Goal: Information Seeking & Learning: Learn about a topic

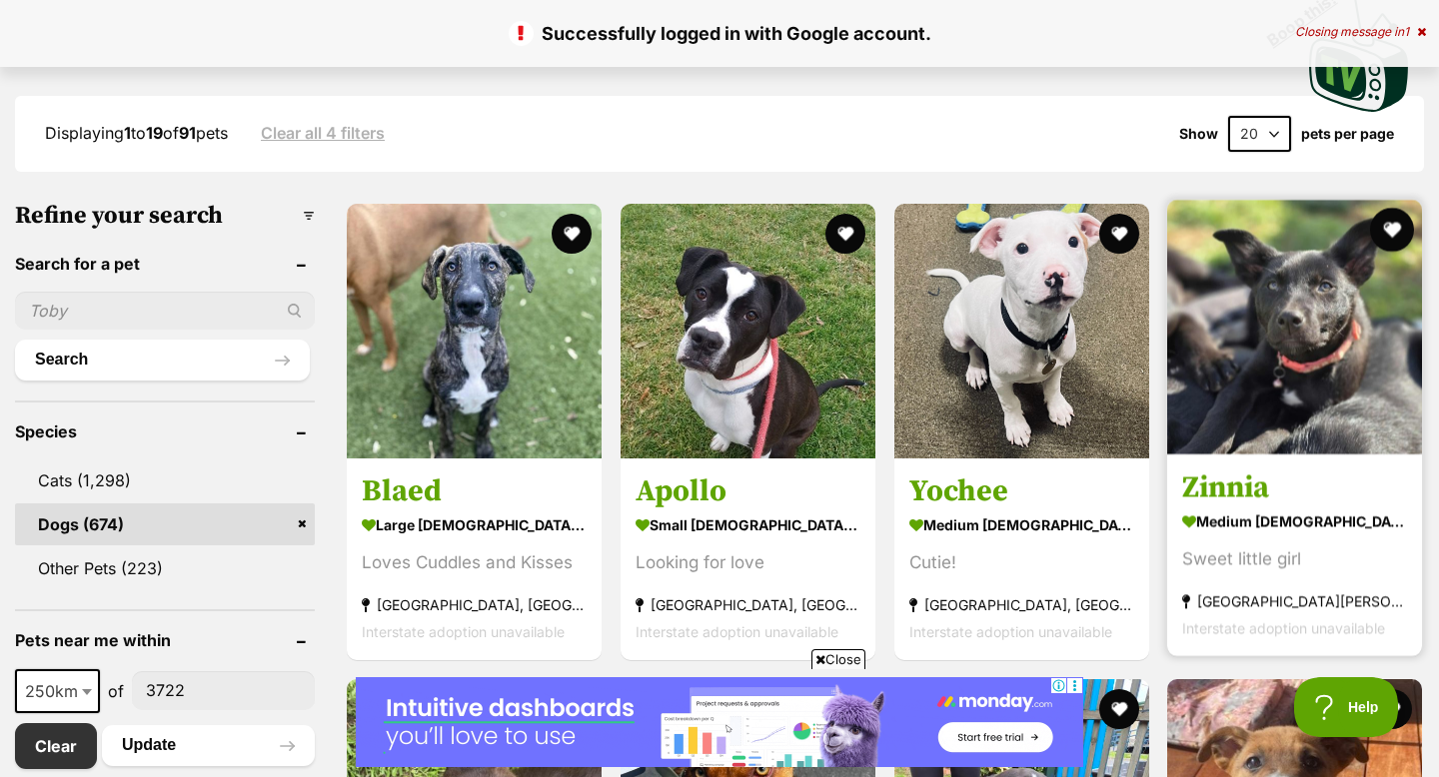
click at [1385, 229] on button "favourite" at bounding box center [1392, 230] width 44 height 44
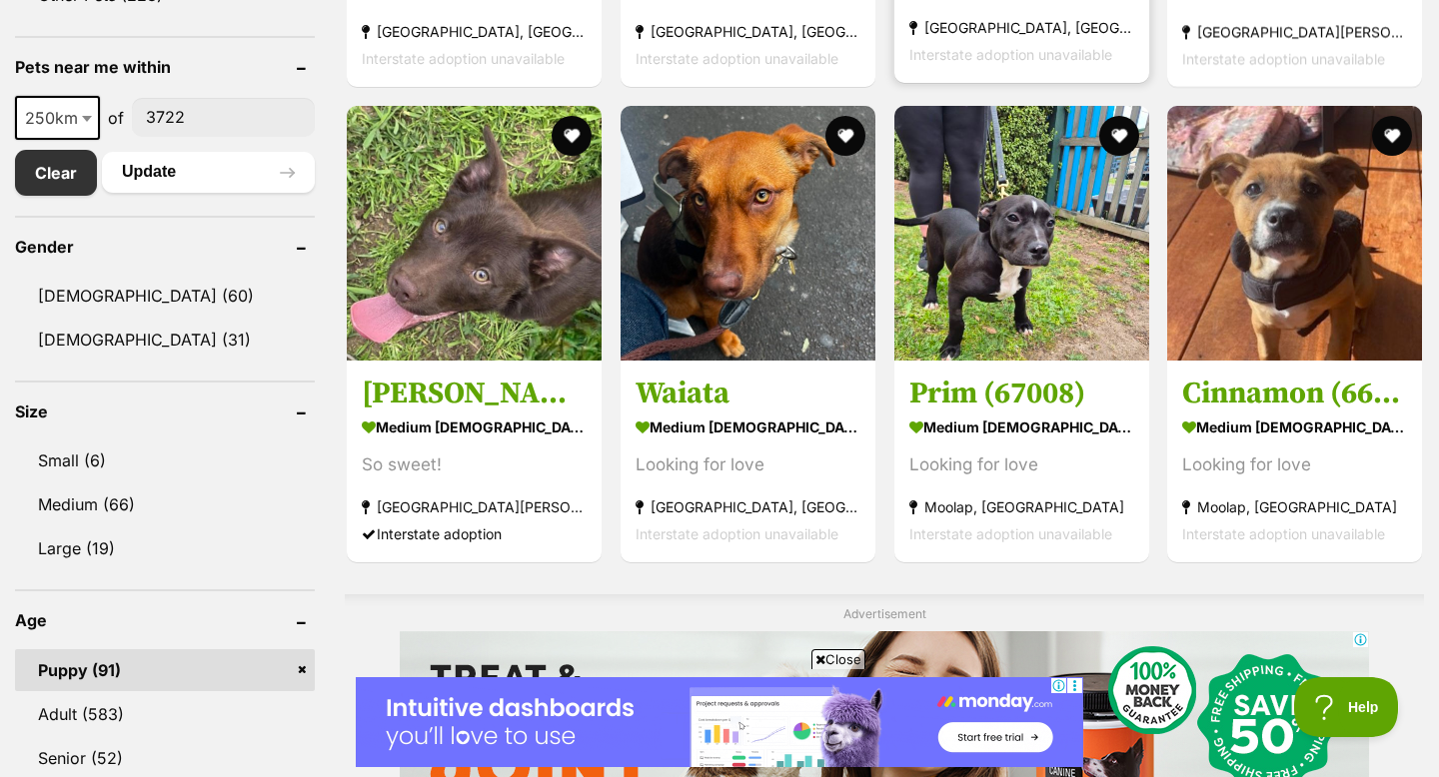
scroll to position [1025, 0]
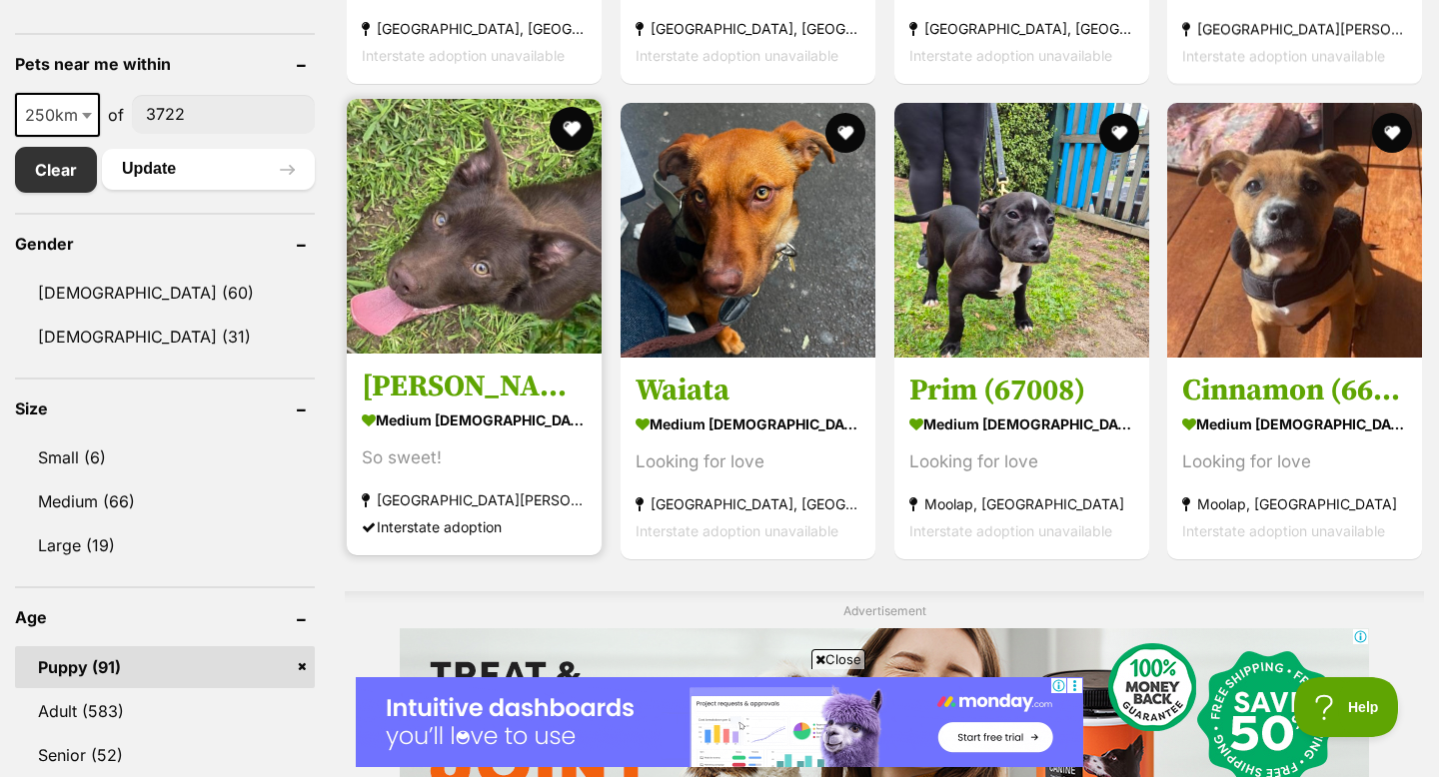
click at [577, 133] on button "favourite" at bounding box center [572, 129] width 44 height 44
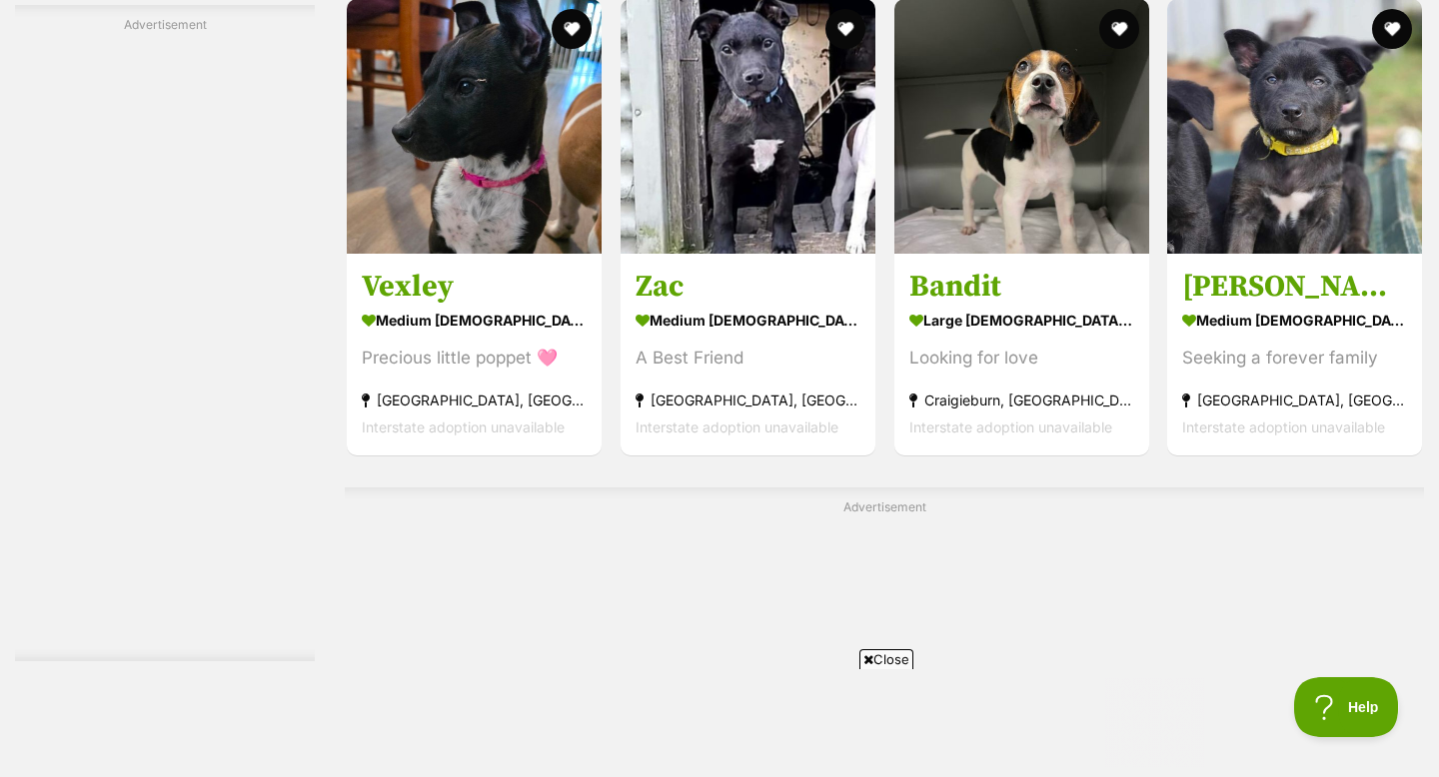
scroll to position [3101, 0]
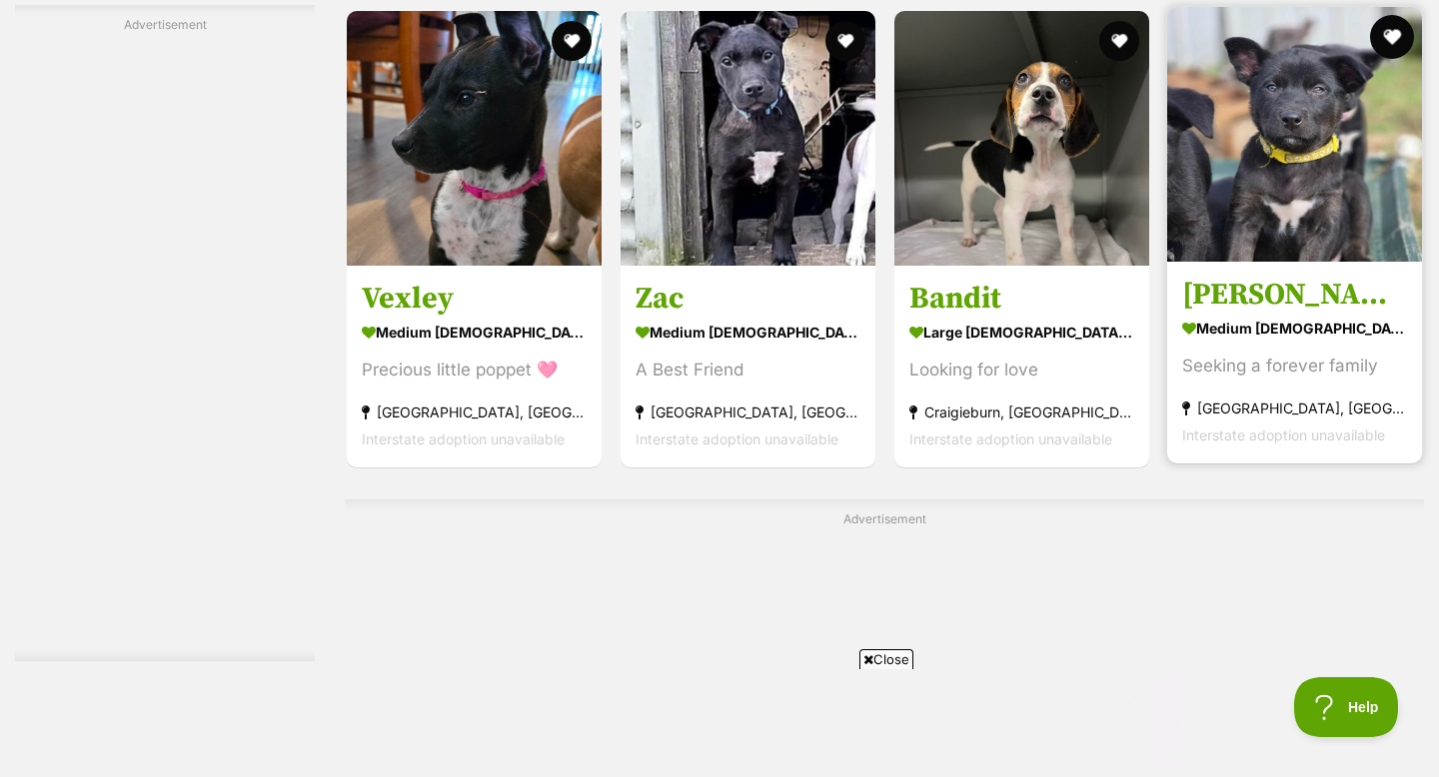
click at [1392, 36] on button "favourite" at bounding box center [1392, 37] width 44 height 44
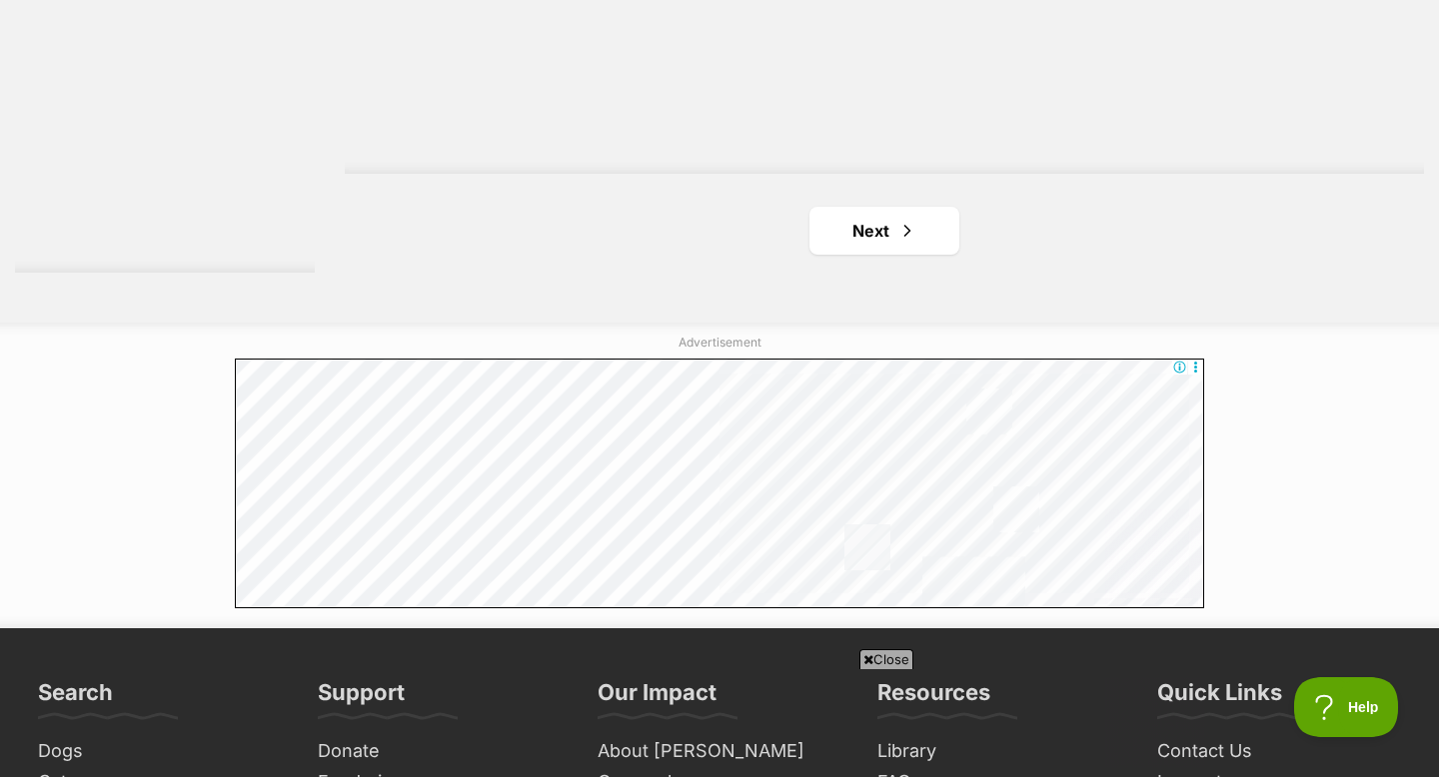
scroll to position [3710, 0]
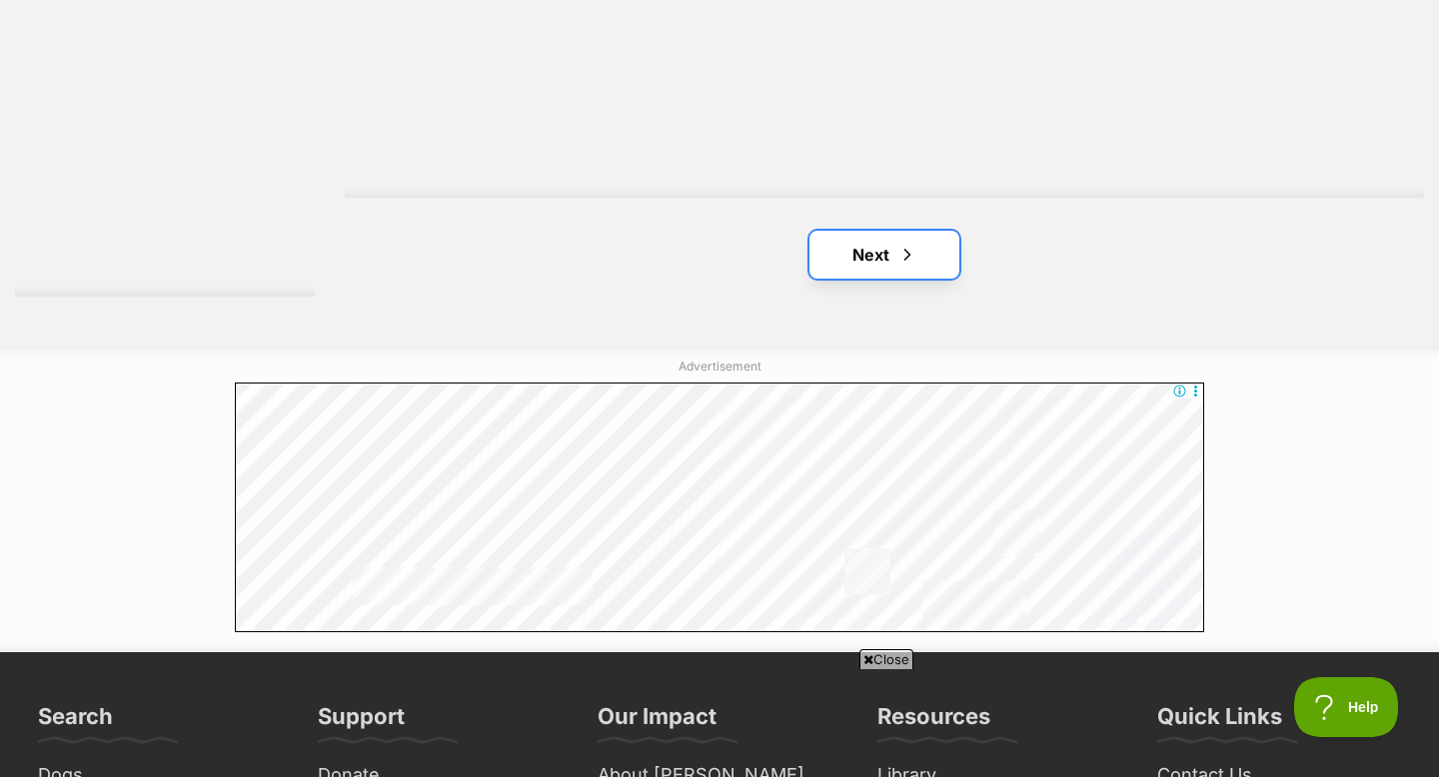
click at [905, 257] on span "Next page" at bounding box center [907, 255] width 20 height 24
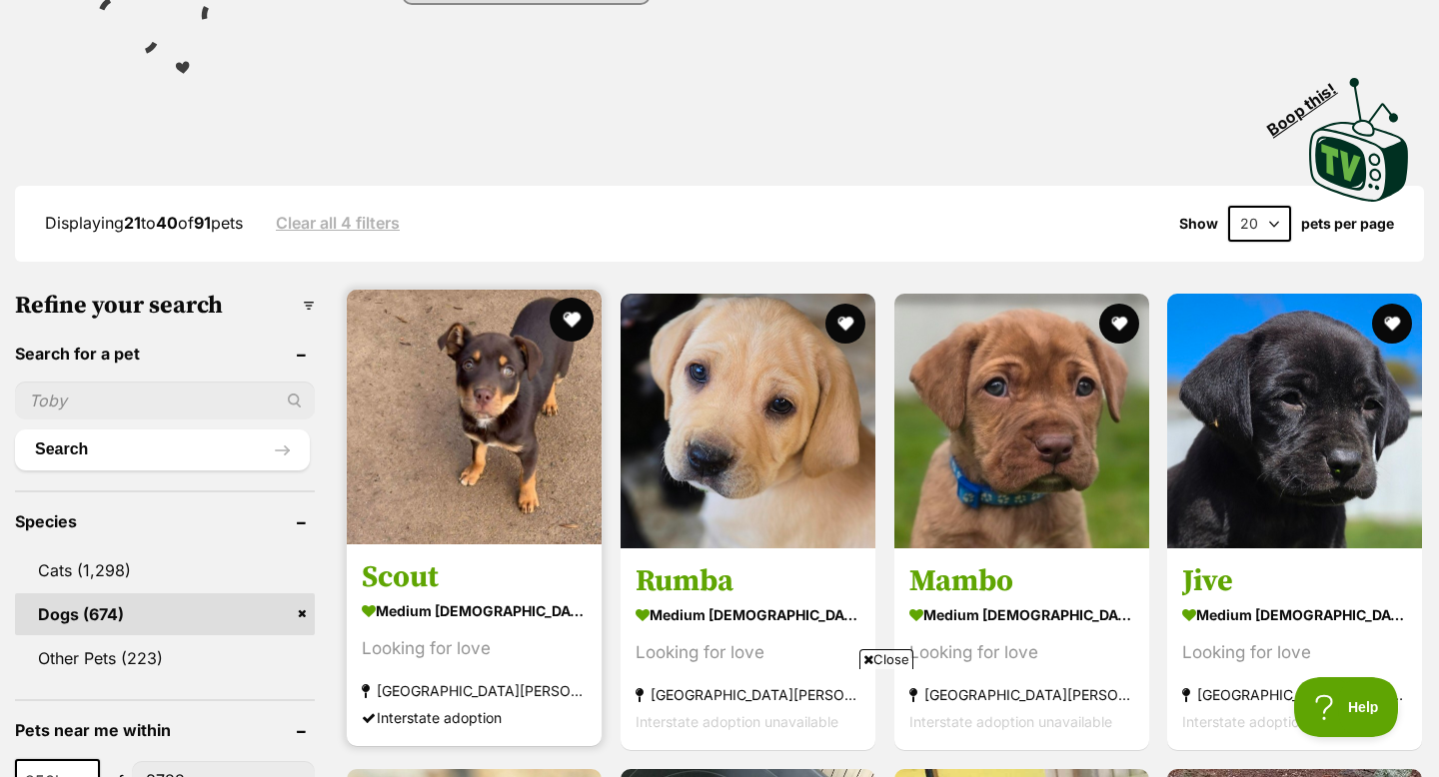
click at [568, 315] on button "favourite" at bounding box center [572, 320] width 44 height 44
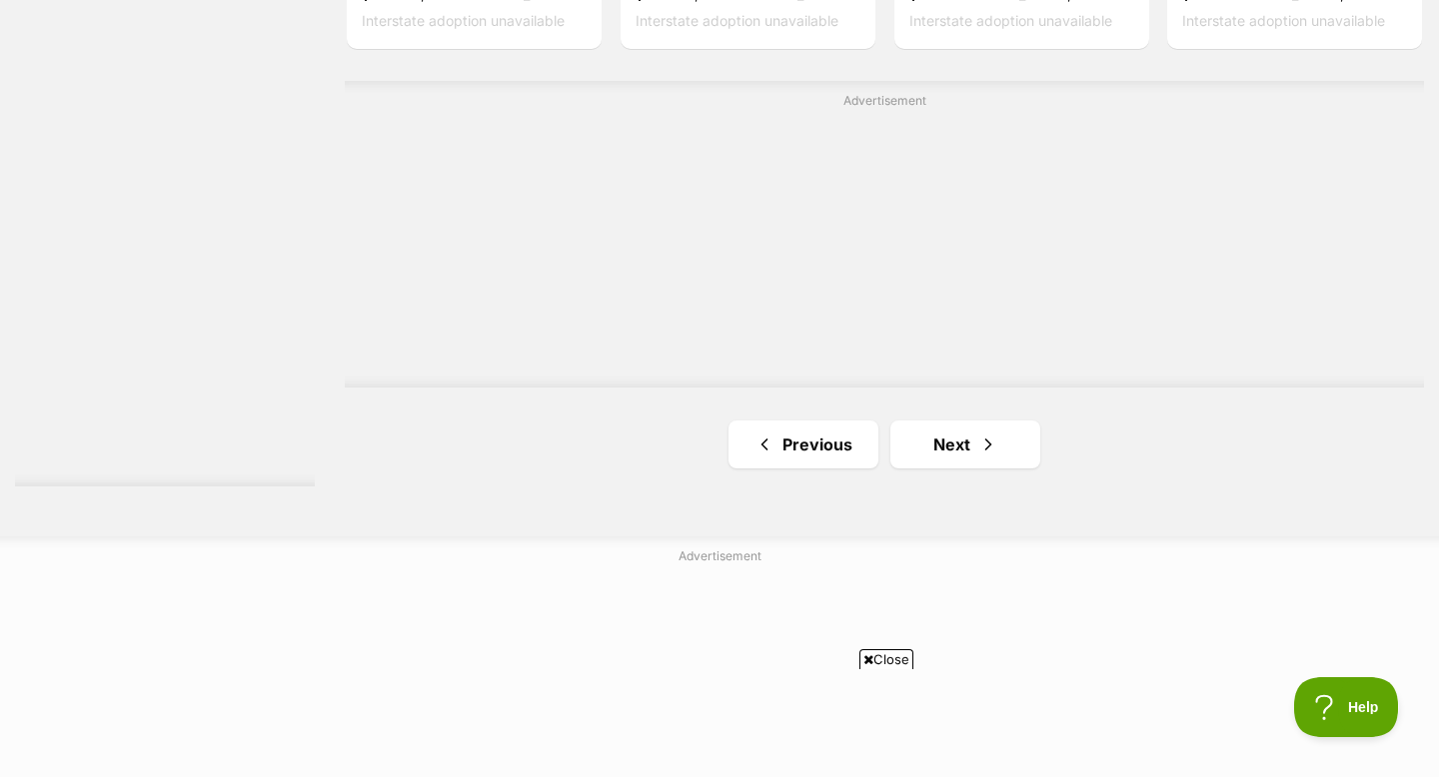
scroll to position [3542, 0]
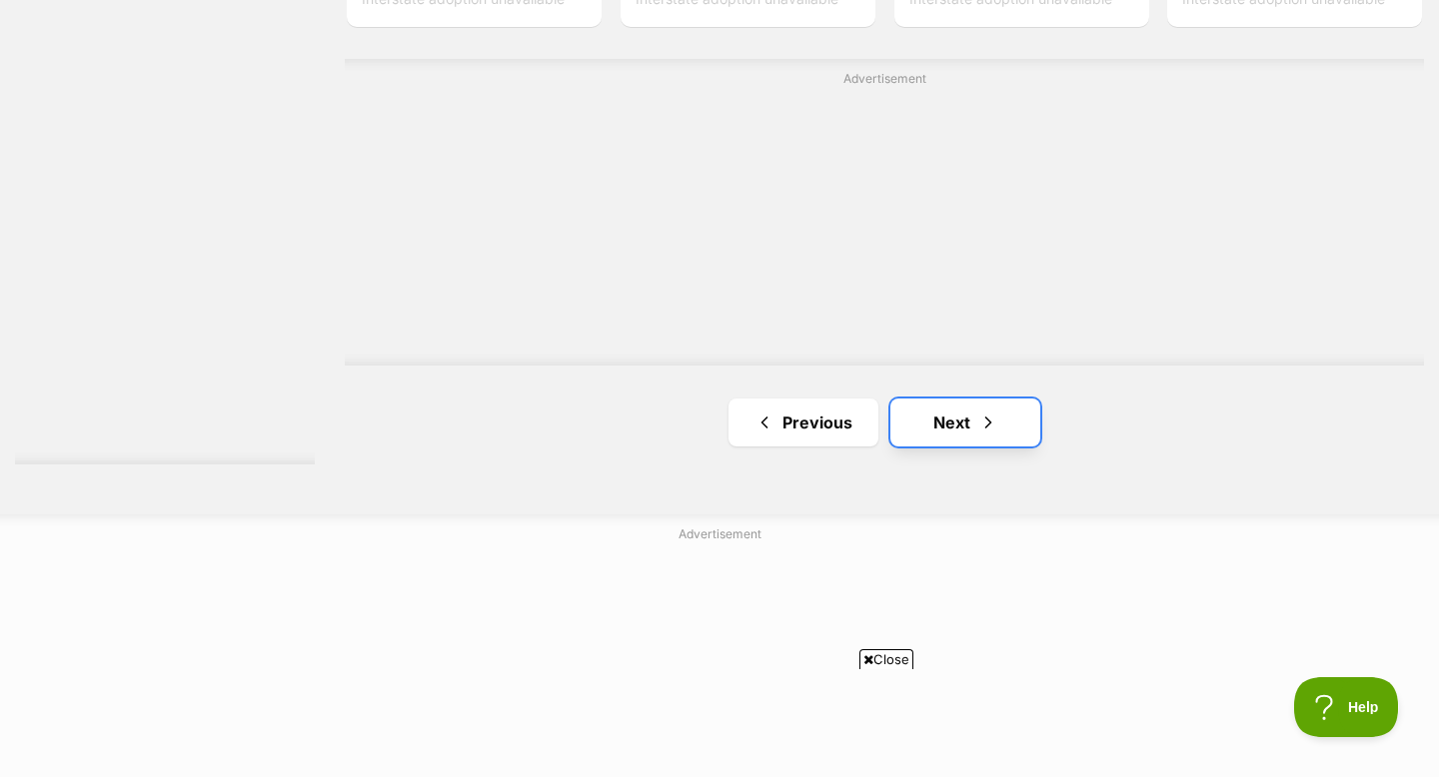
click at [903, 413] on link "Next" at bounding box center [965, 423] width 150 height 48
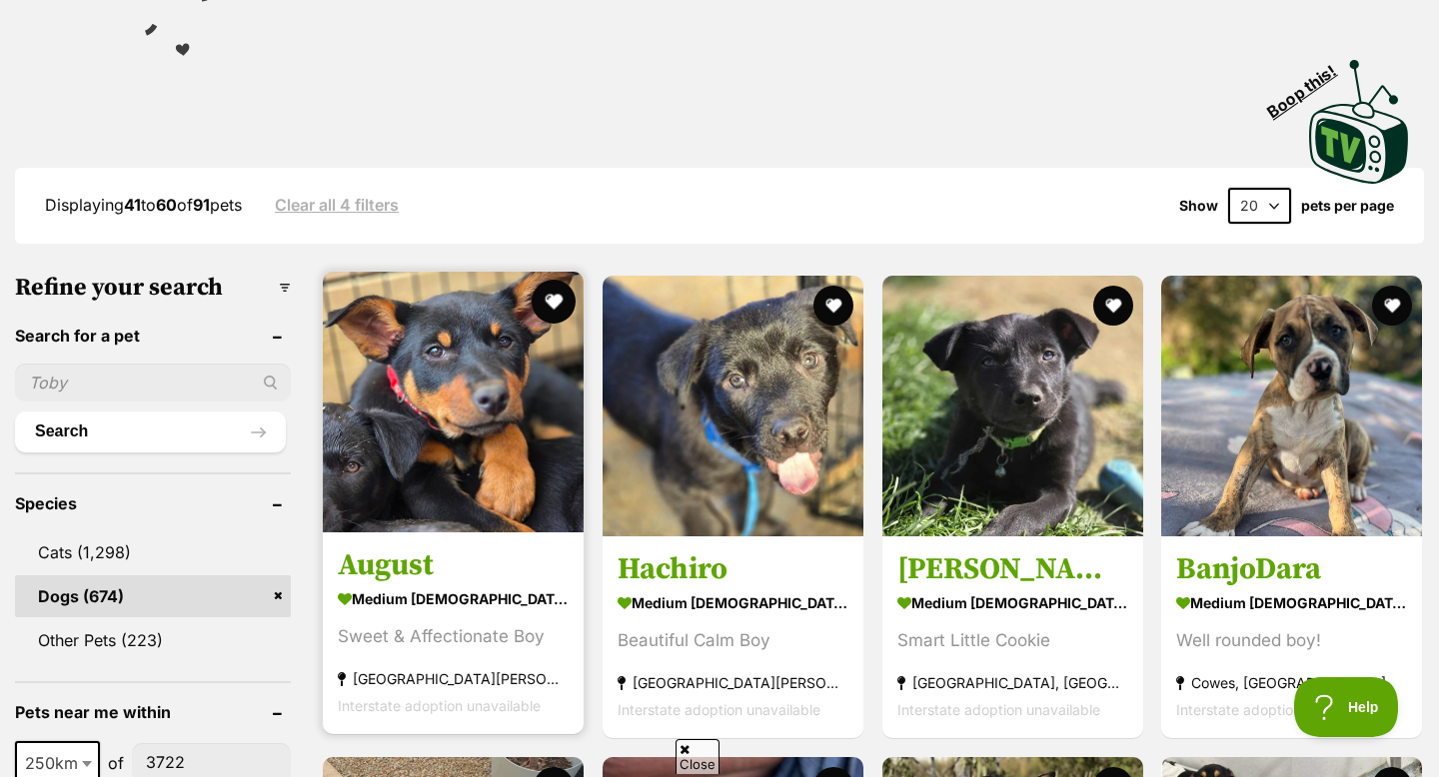
click at [562, 298] on button "favourite" at bounding box center [554, 302] width 44 height 44
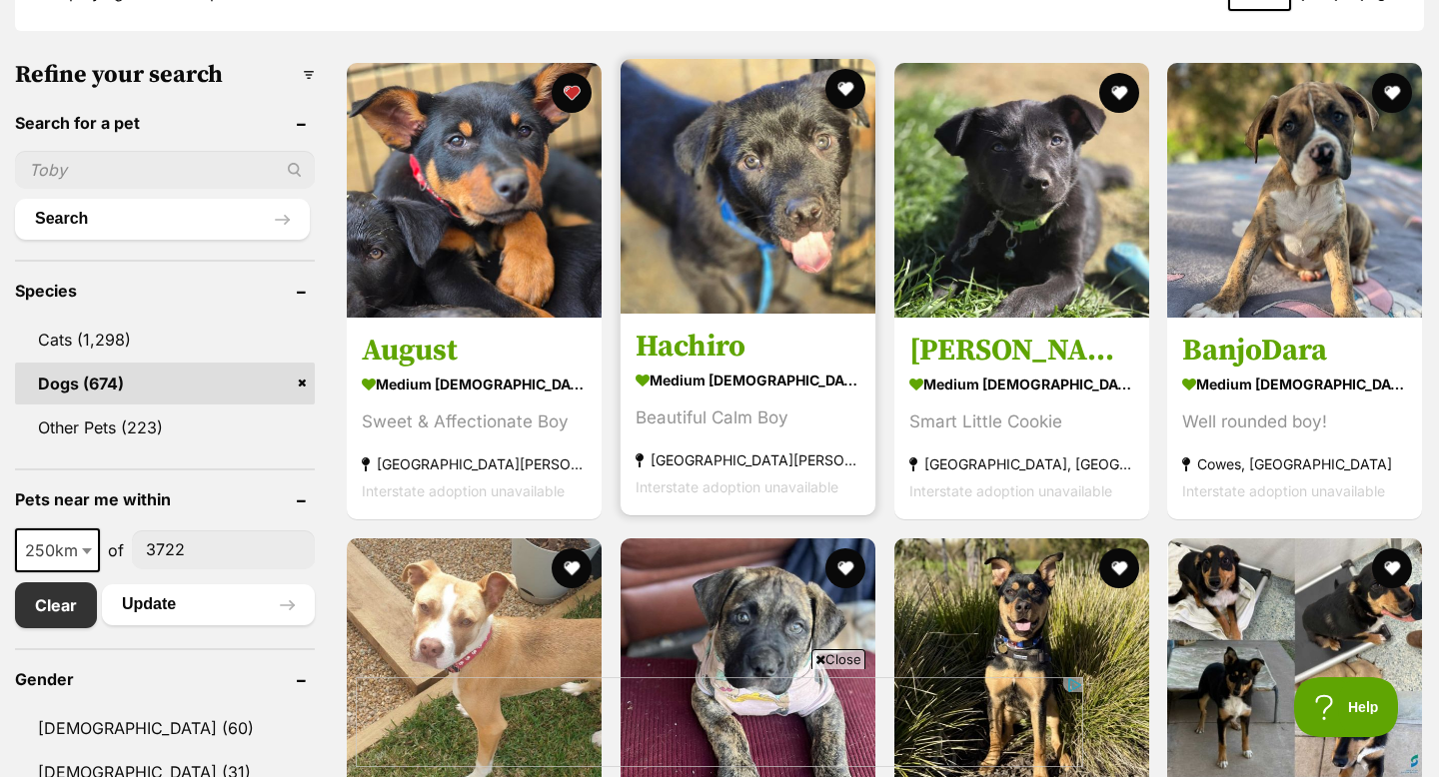
scroll to position [591, 0]
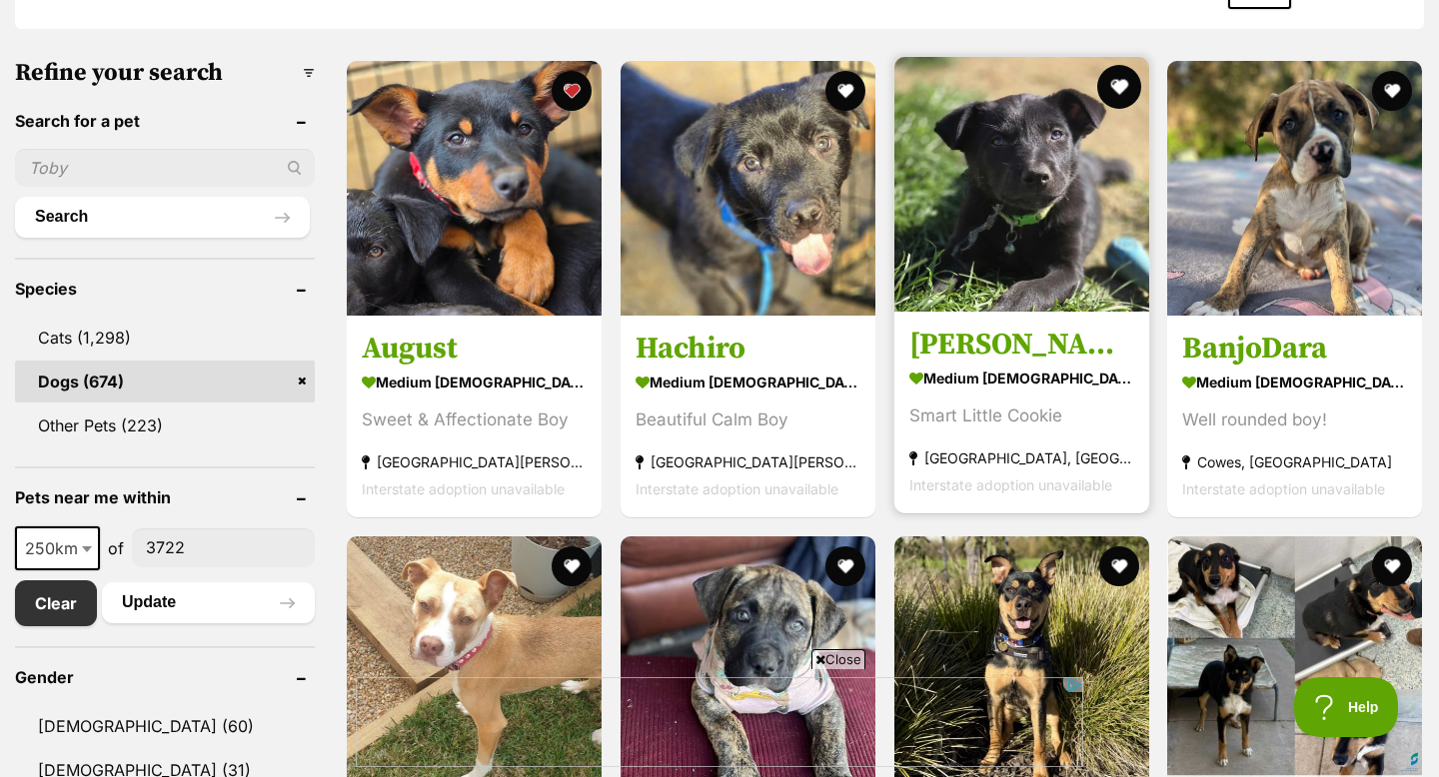
click at [1121, 95] on button "favourite" at bounding box center [1118, 87] width 44 height 44
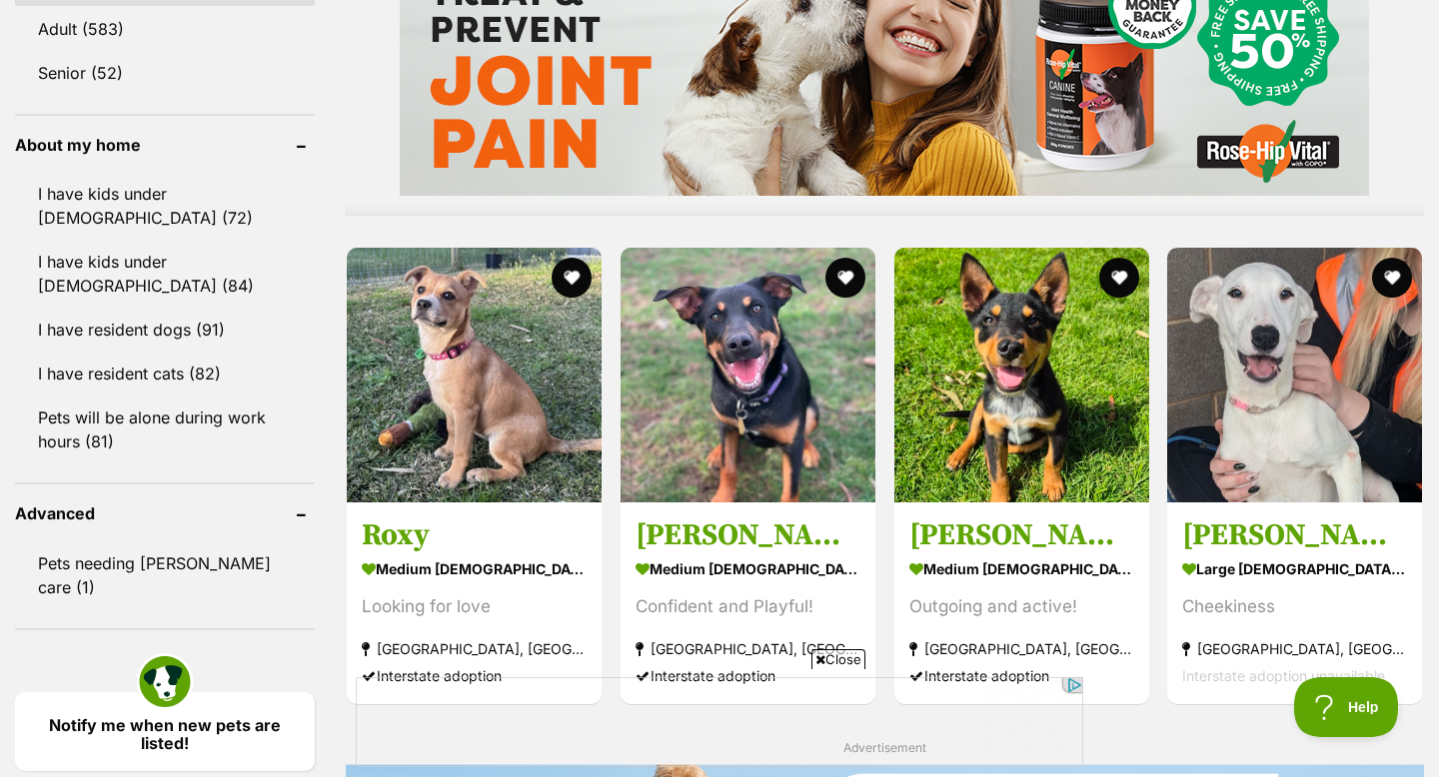
scroll to position [1706, 0]
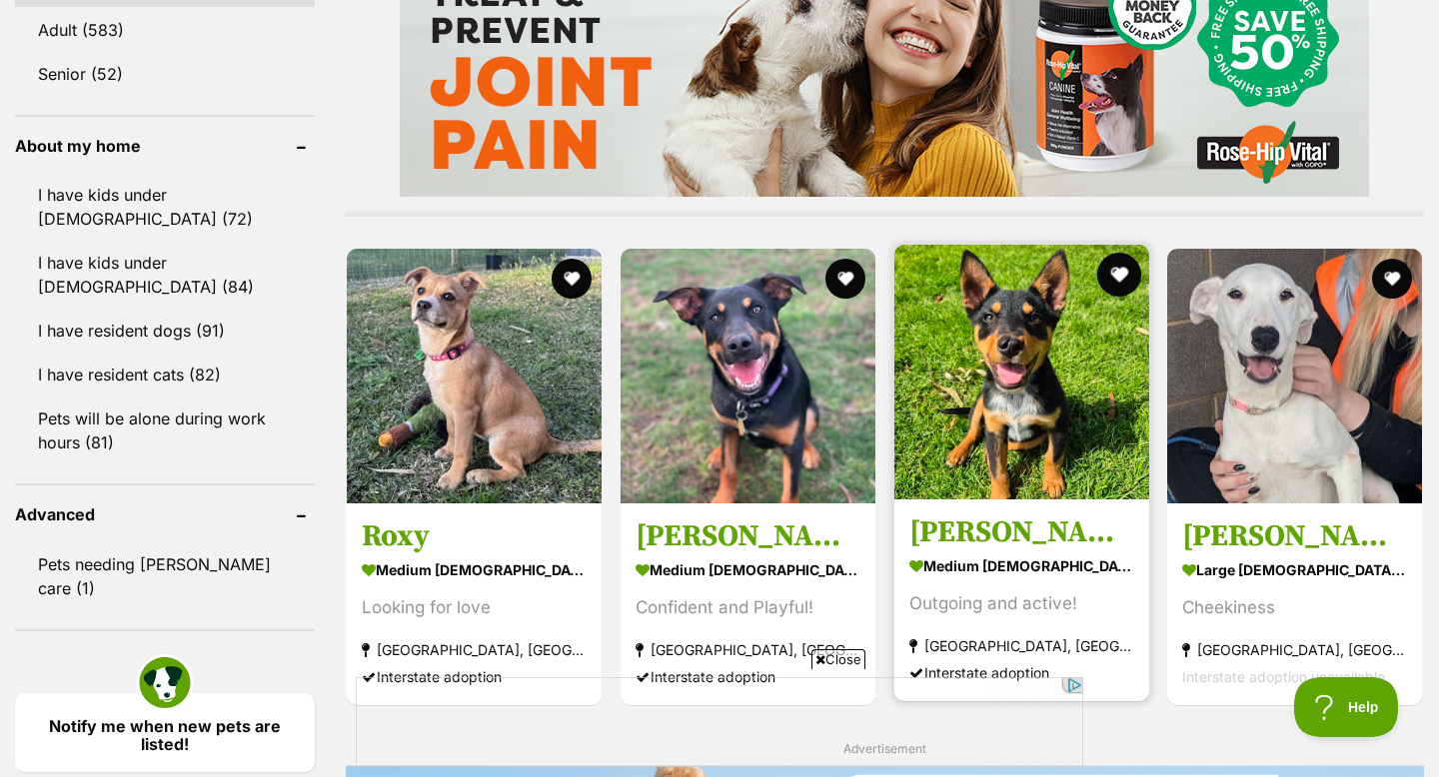
click at [1119, 274] on button "favourite" at bounding box center [1118, 275] width 44 height 44
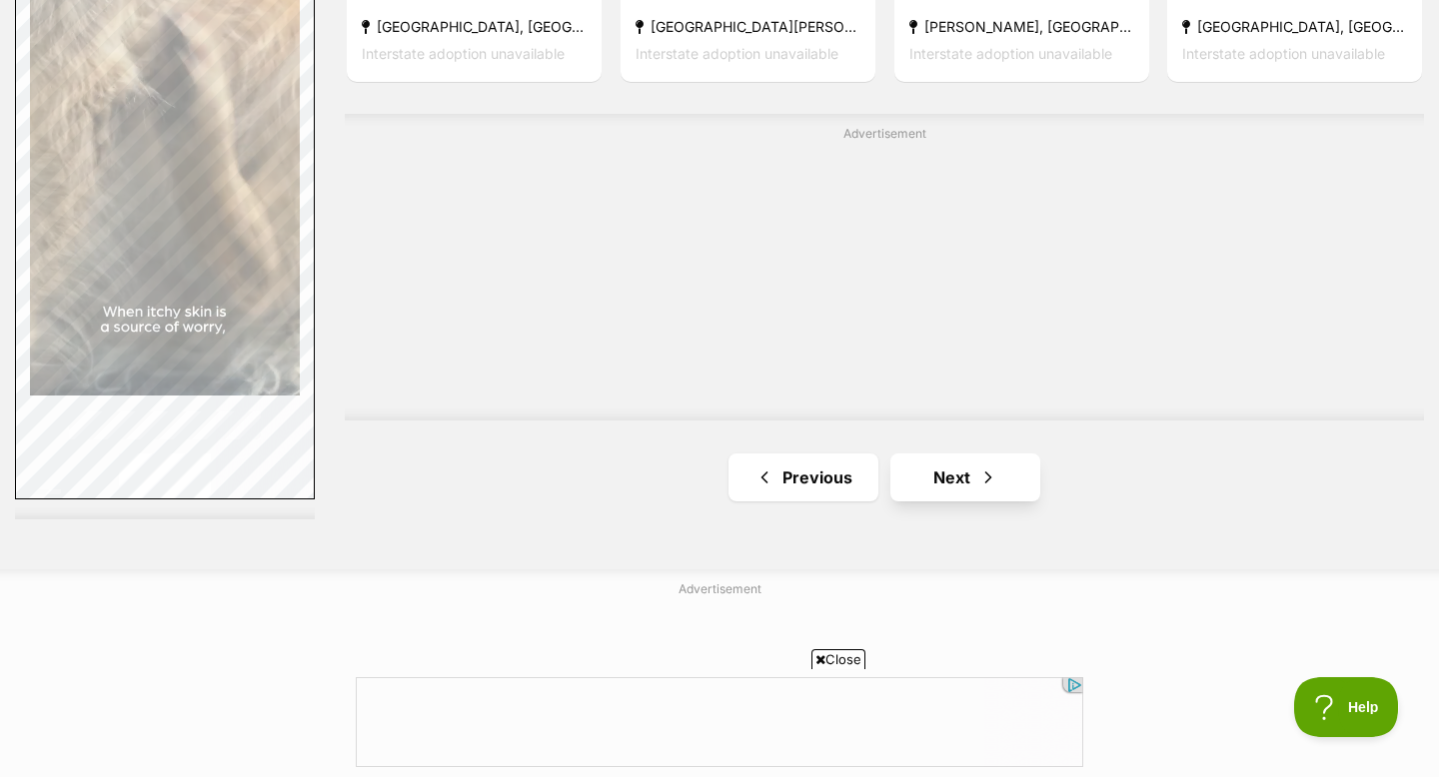
scroll to position [3493, 0]
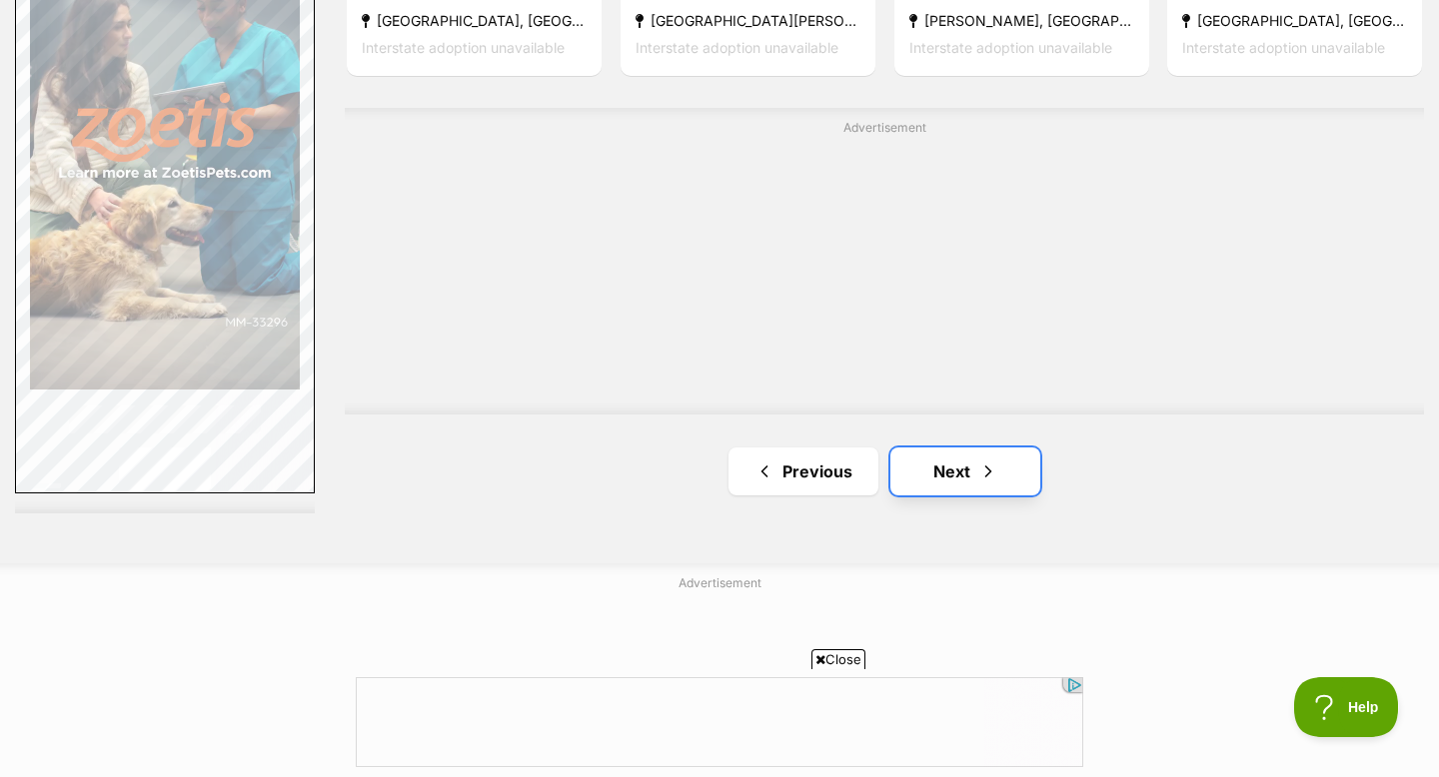
click at [933, 466] on link "Next" at bounding box center [965, 472] width 150 height 48
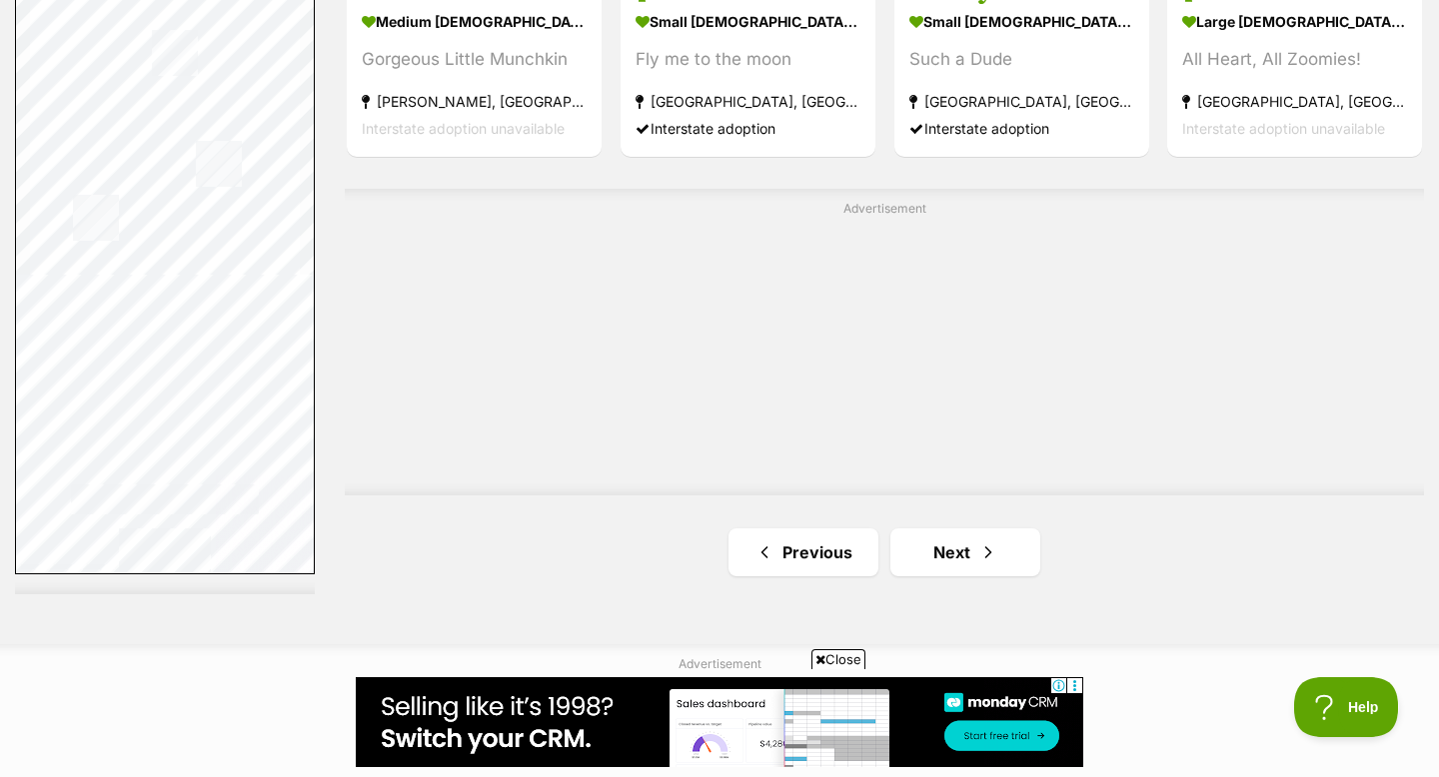
scroll to position [3418, 0]
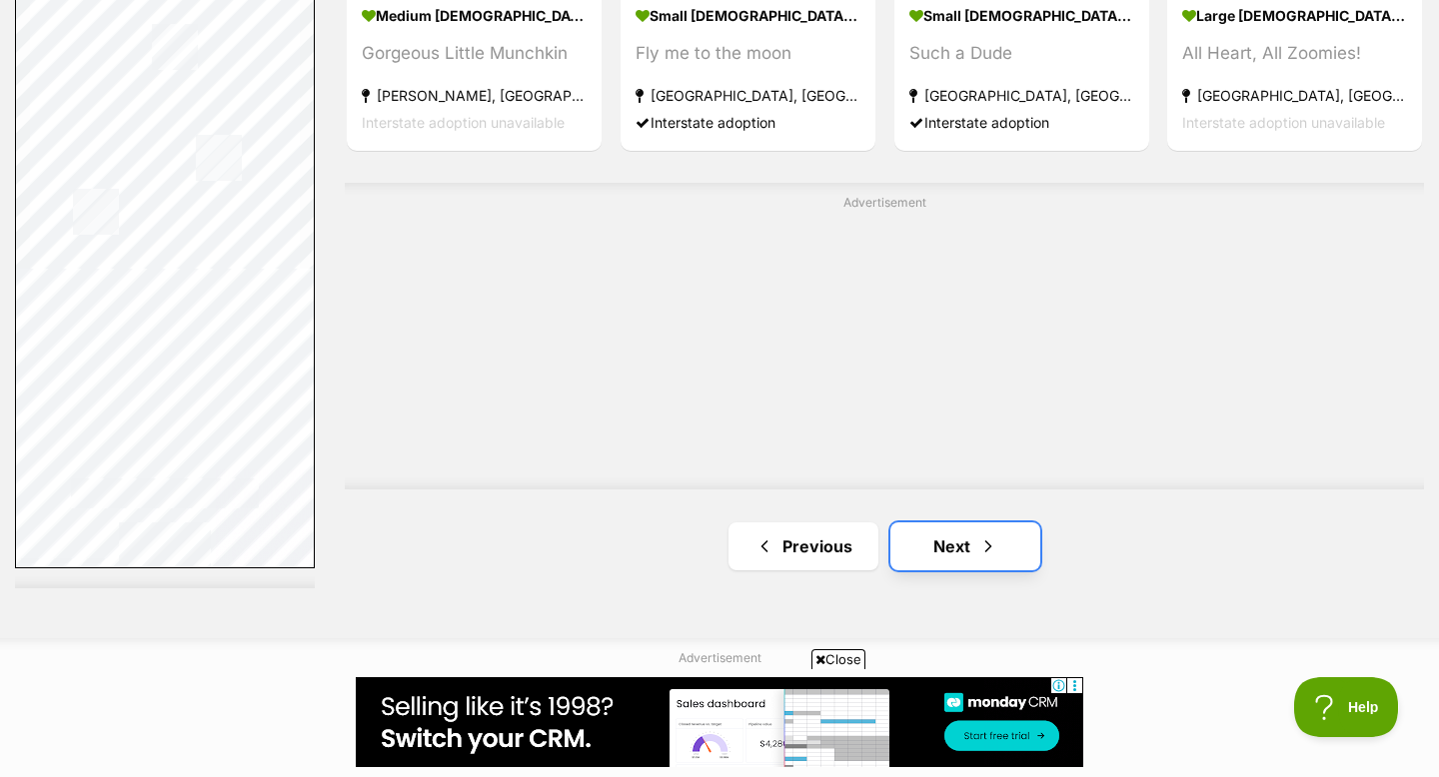
click at [922, 544] on link "Next" at bounding box center [965, 547] width 150 height 48
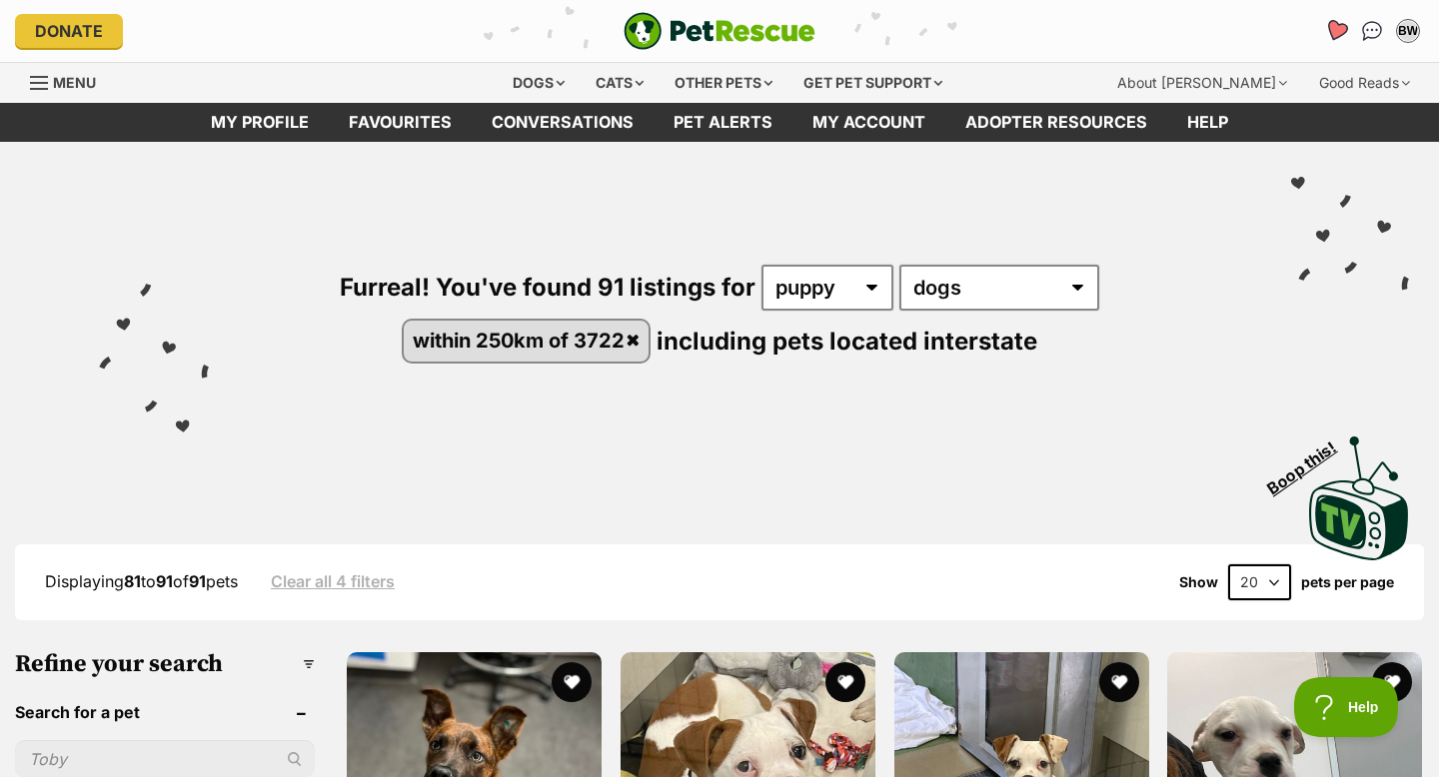
click at [1340, 26] on icon "Favourites" at bounding box center [1336, 30] width 24 height 23
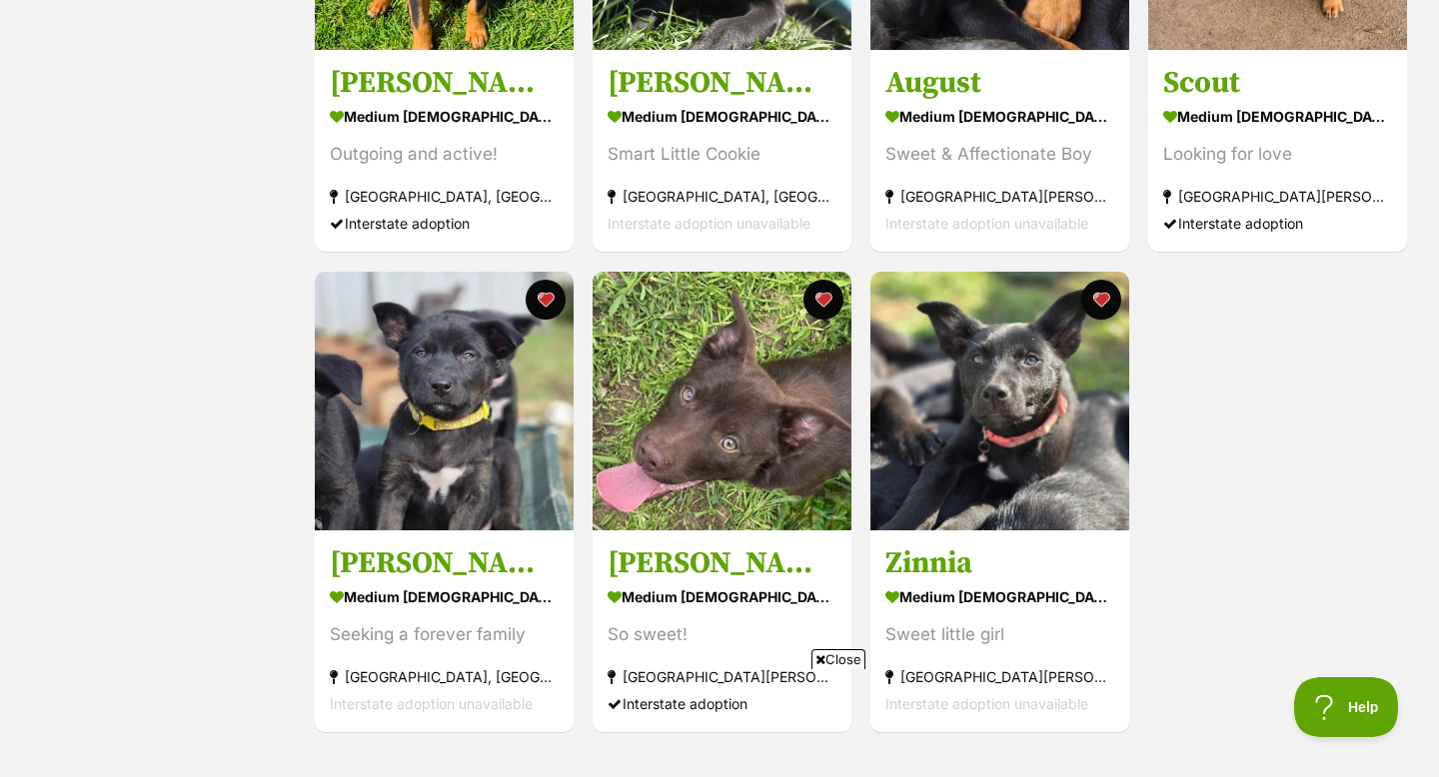
scroll to position [622, 0]
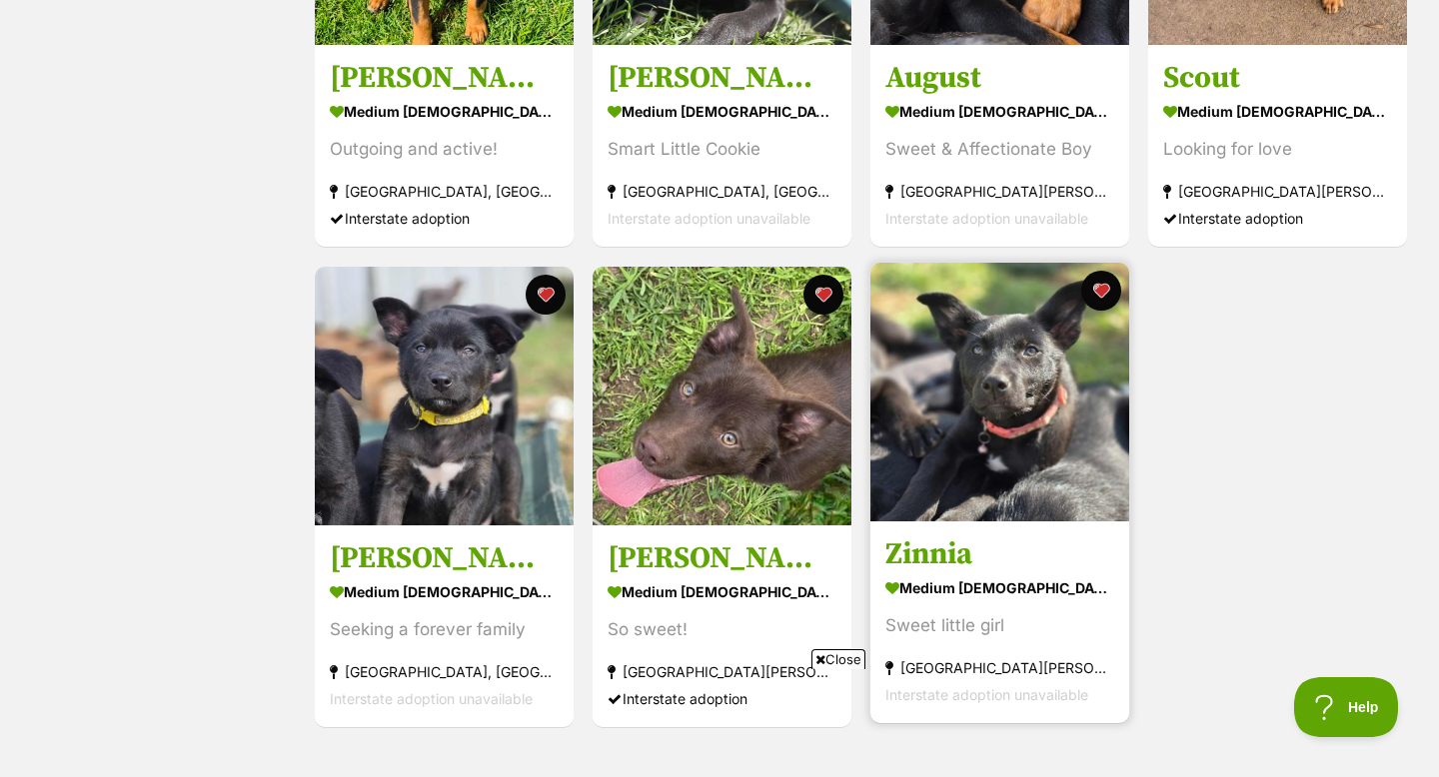
click at [1003, 502] on img at bounding box center [999, 392] width 259 height 259
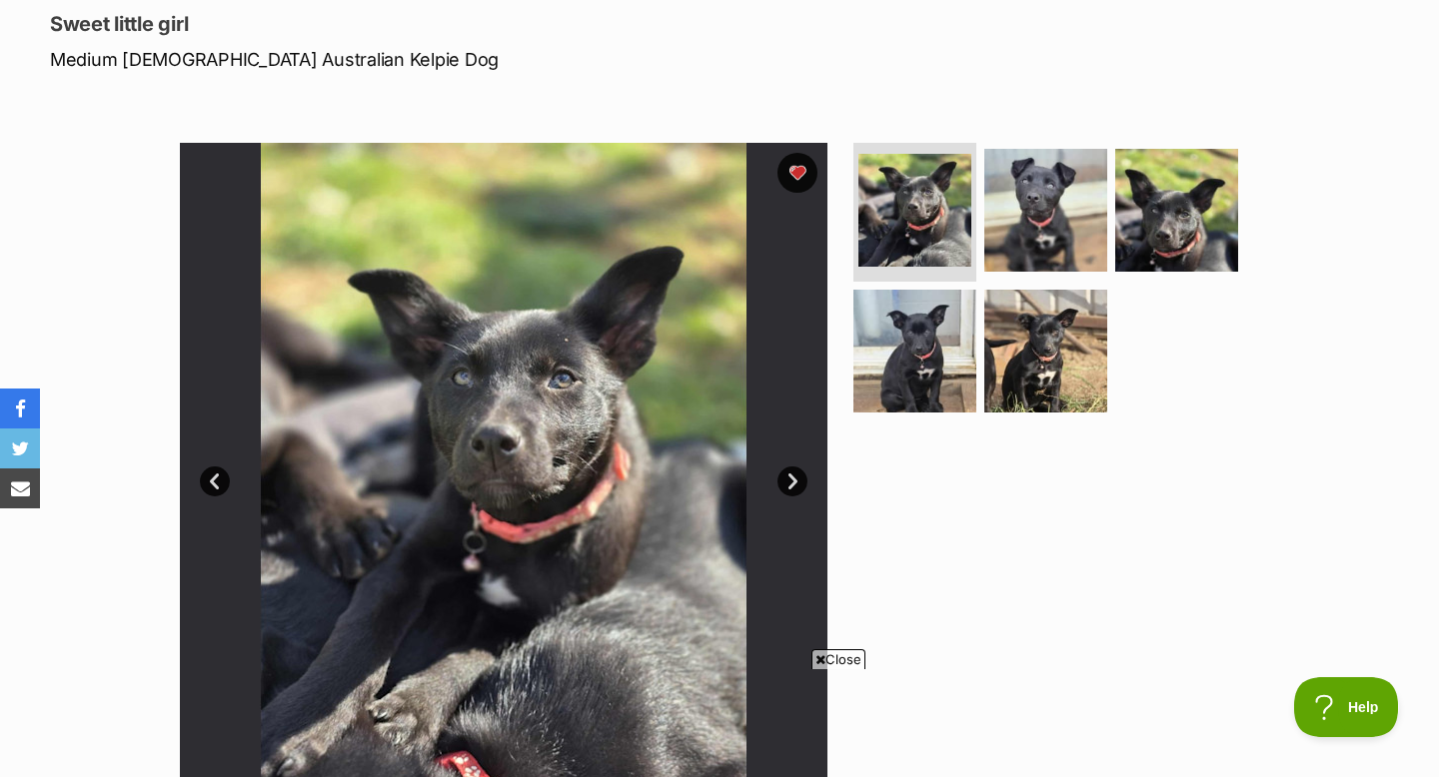
scroll to position [270, 0]
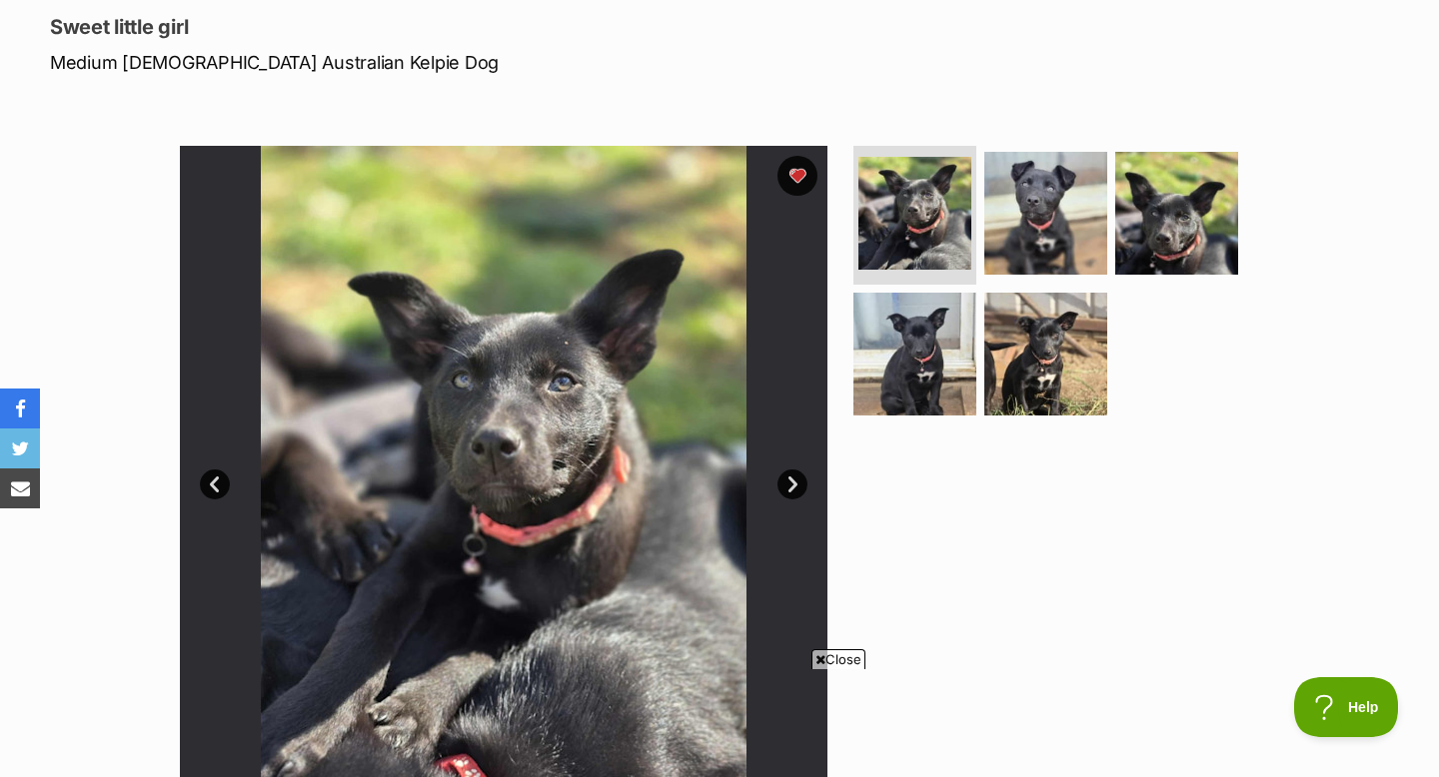
click at [789, 488] on link "Next" at bounding box center [792, 485] width 30 height 30
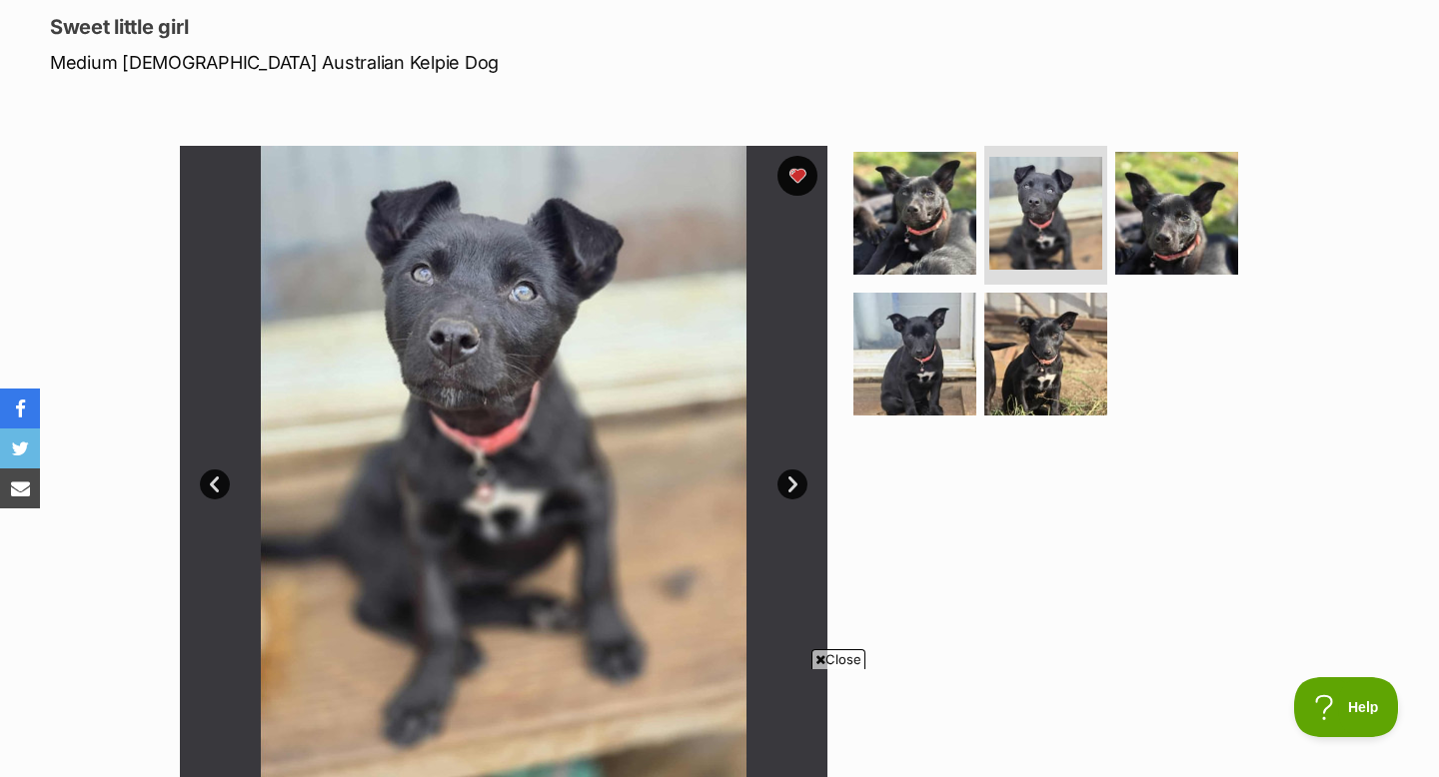
click at [789, 488] on link "Next" at bounding box center [792, 485] width 30 height 30
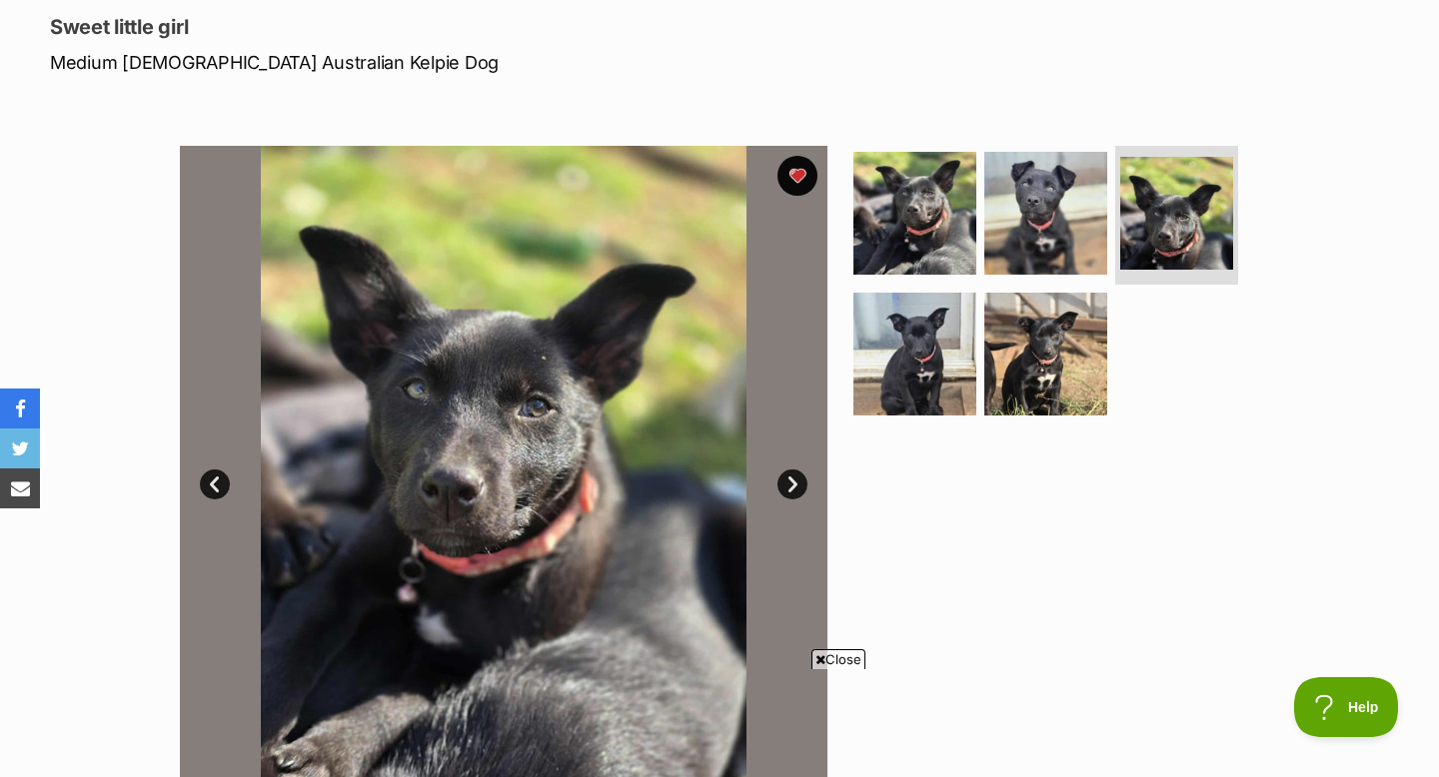
click at [789, 488] on link "Next" at bounding box center [792, 485] width 30 height 30
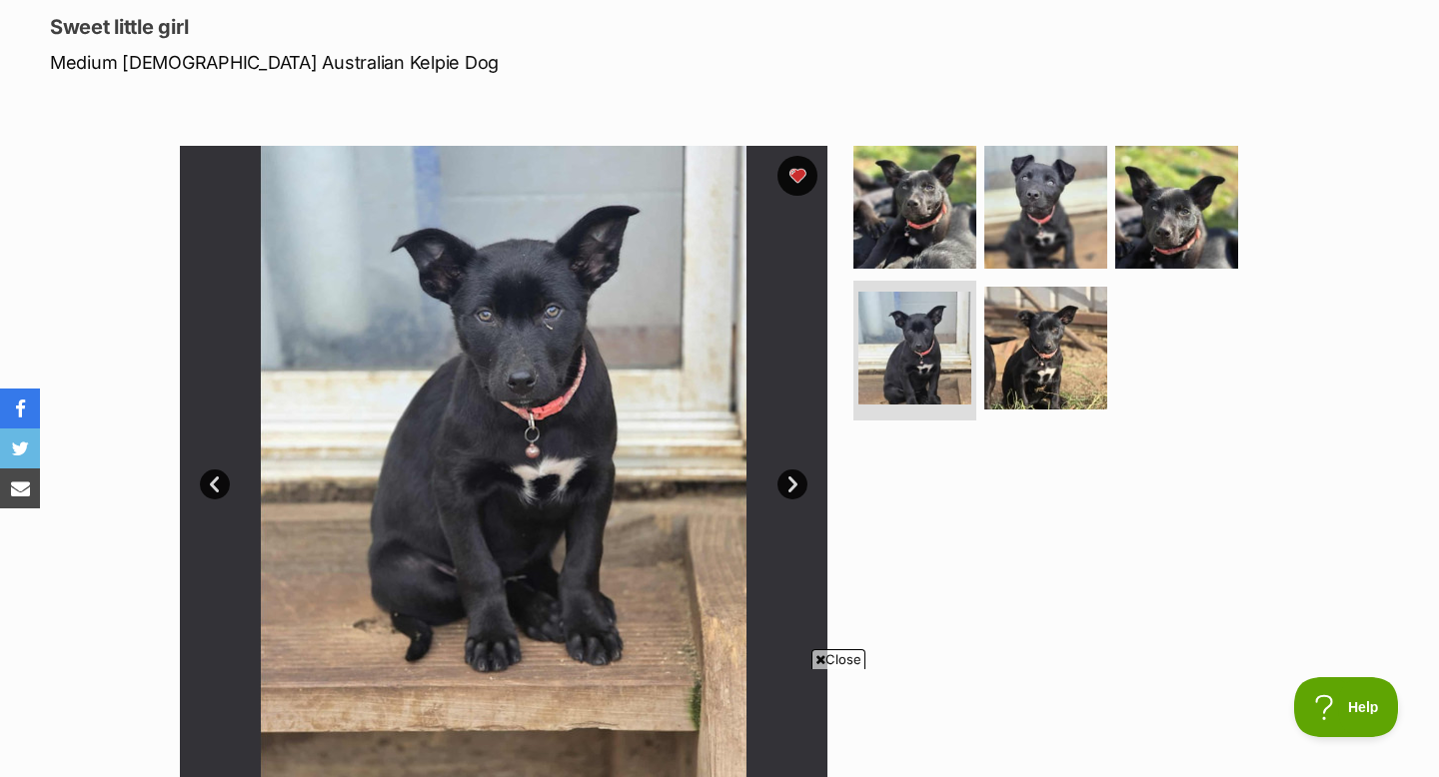
click at [791, 488] on link "Next" at bounding box center [792, 485] width 30 height 30
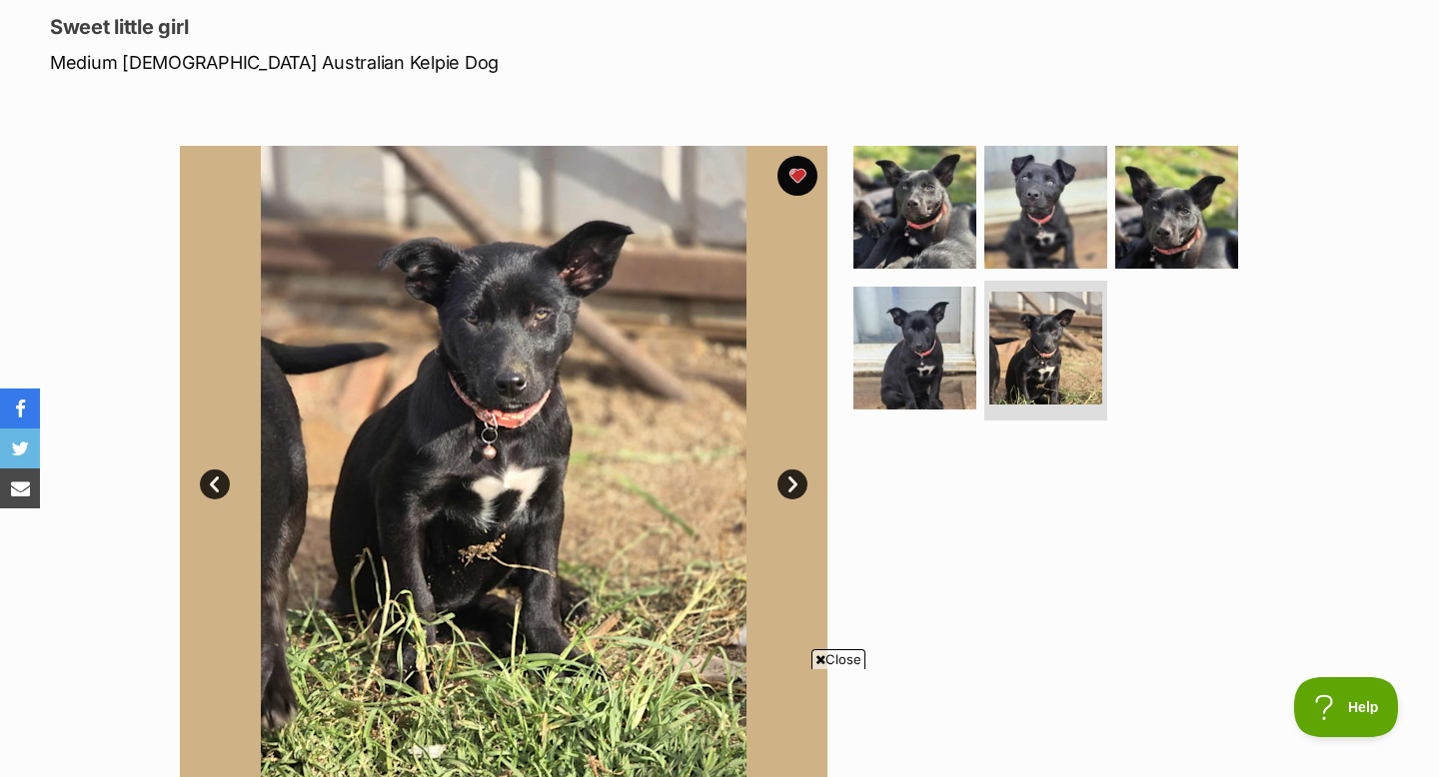
click at [790, 488] on link "Next" at bounding box center [792, 485] width 30 height 30
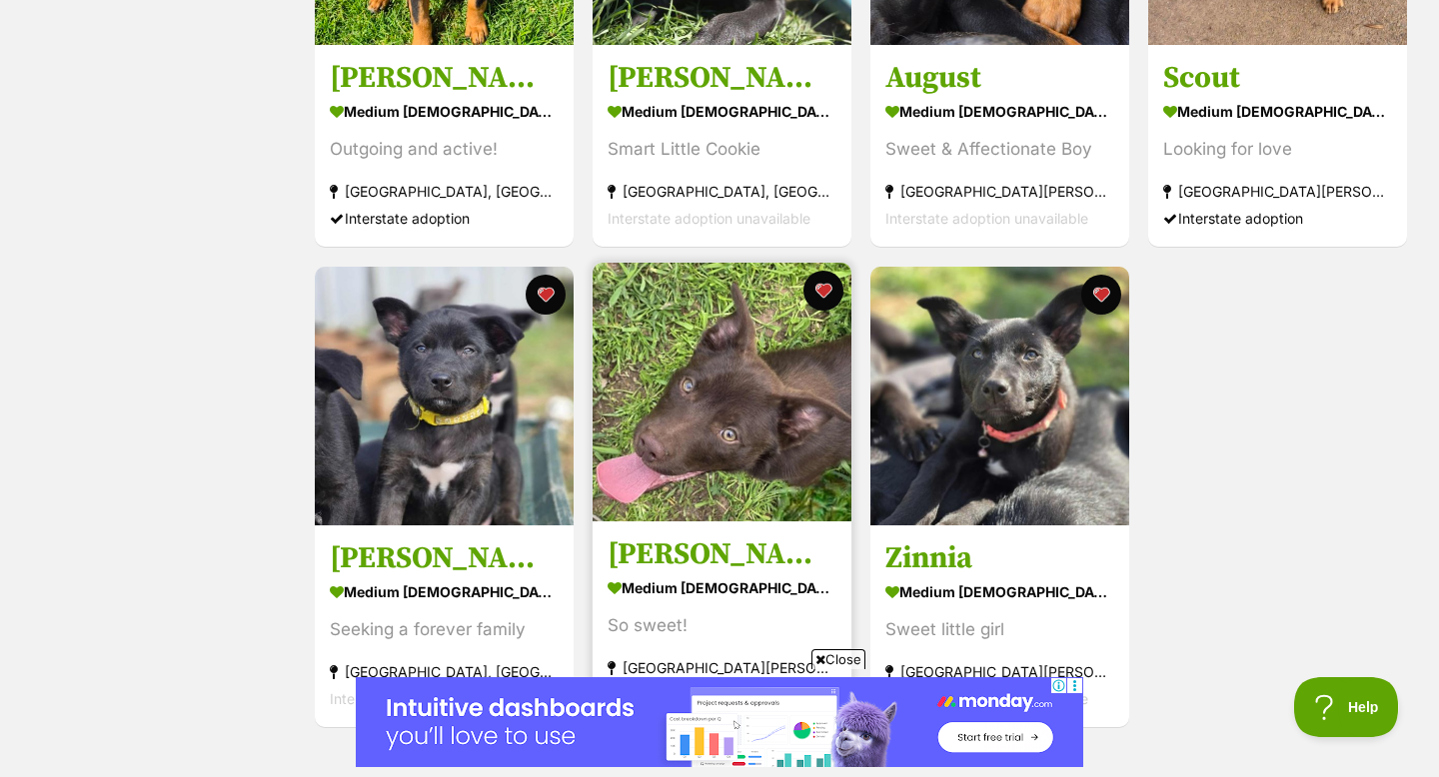
click at [771, 414] on img at bounding box center [721, 392] width 259 height 259
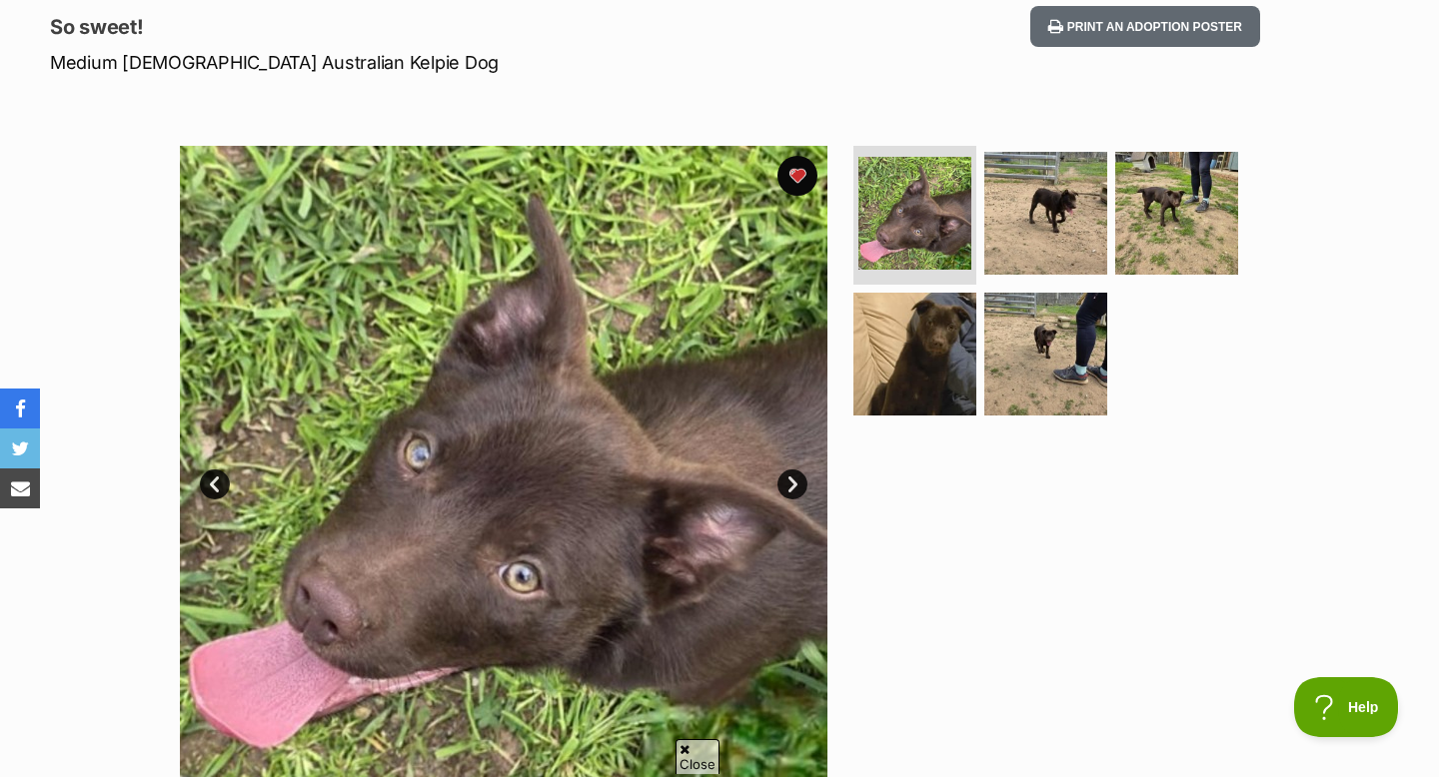
click at [784, 482] on link "Next" at bounding box center [792, 485] width 30 height 30
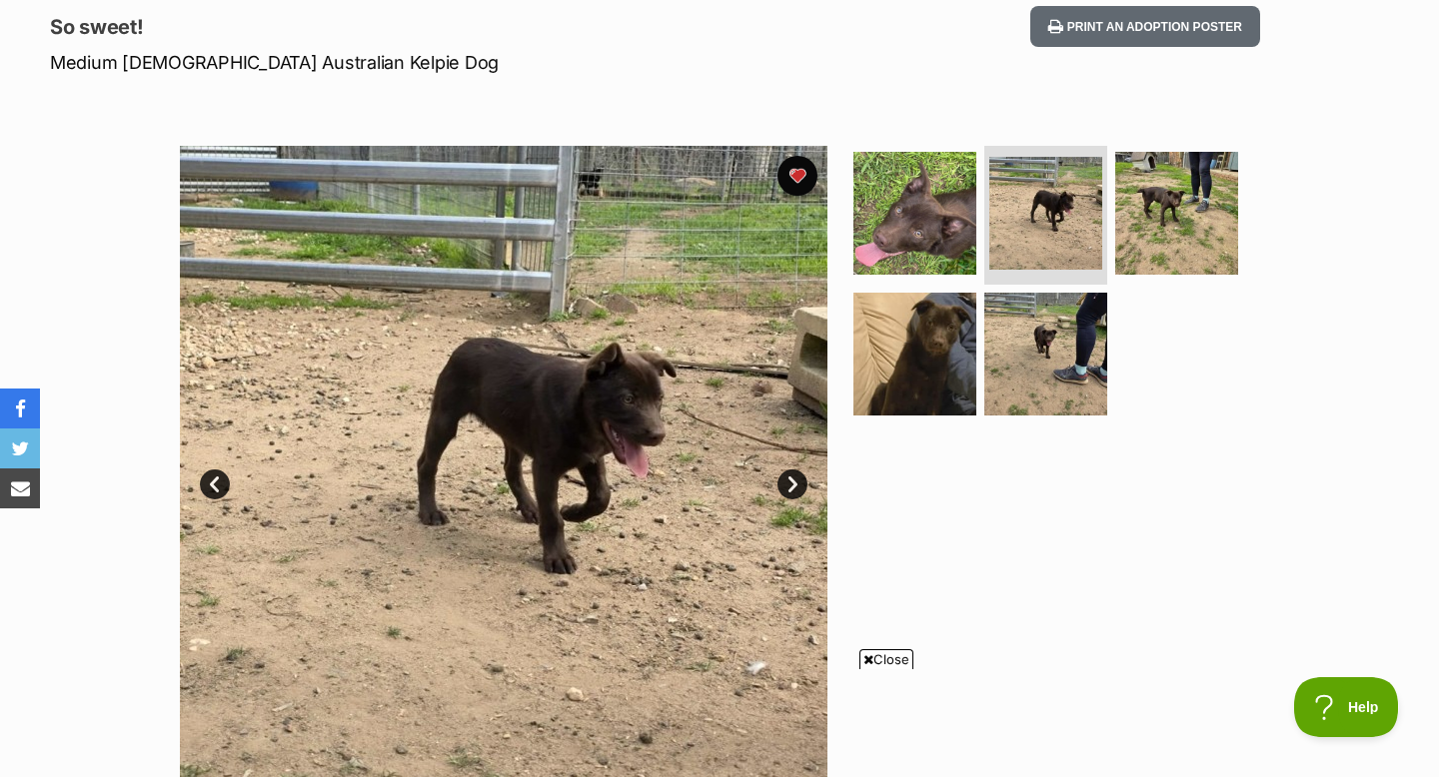
click at [784, 482] on link "Next" at bounding box center [792, 485] width 30 height 30
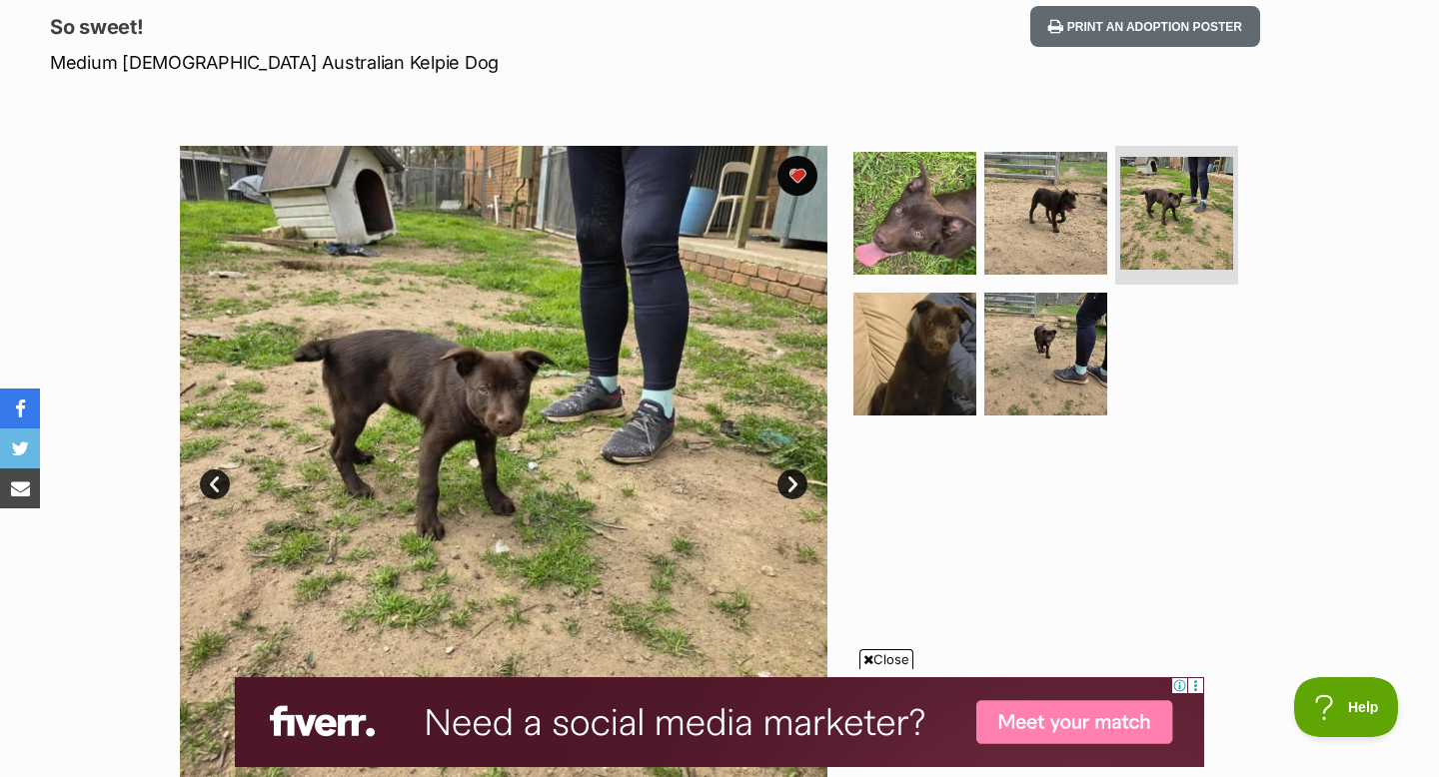
click at [784, 482] on link "Next" at bounding box center [792, 485] width 30 height 30
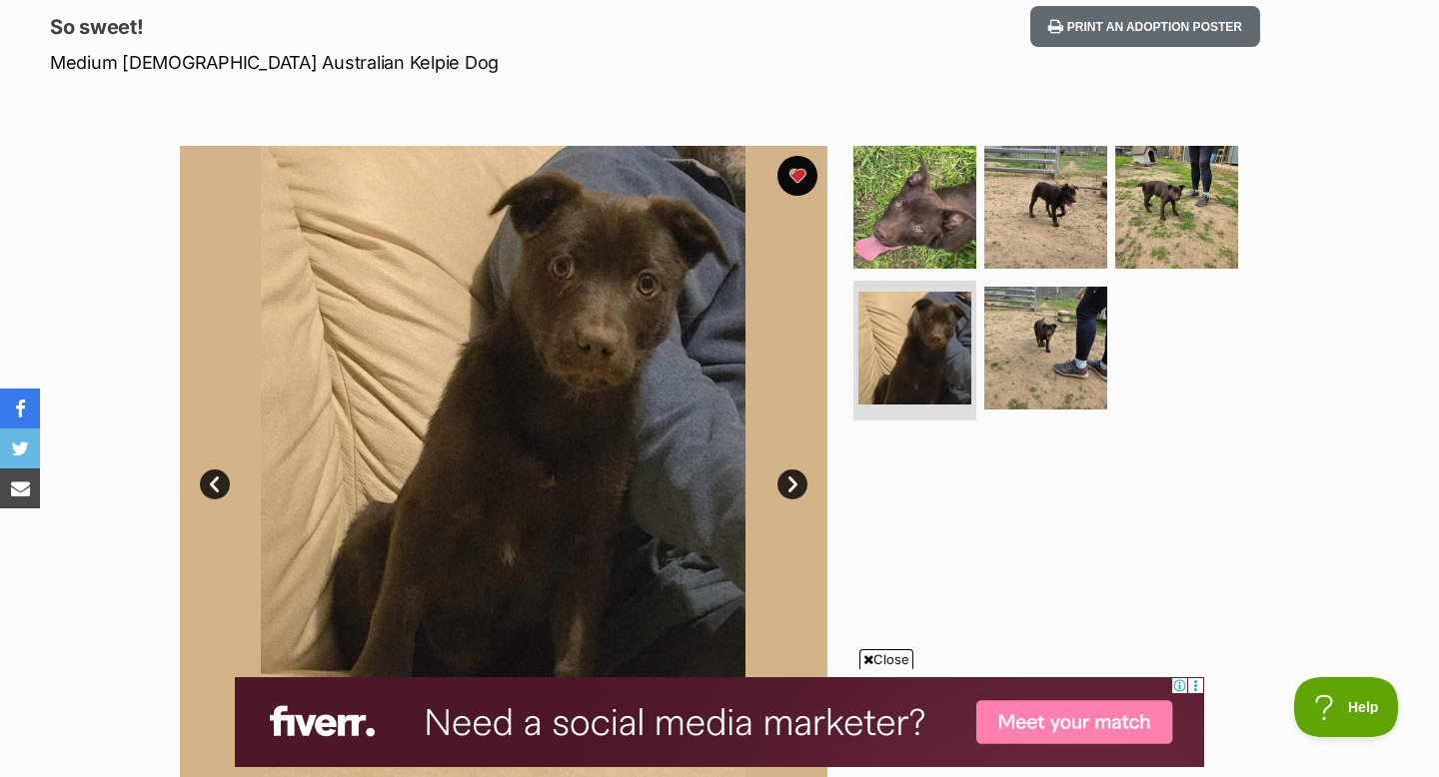
click at [784, 482] on link "Next" at bounding box center [792, 485] width 30 height 30
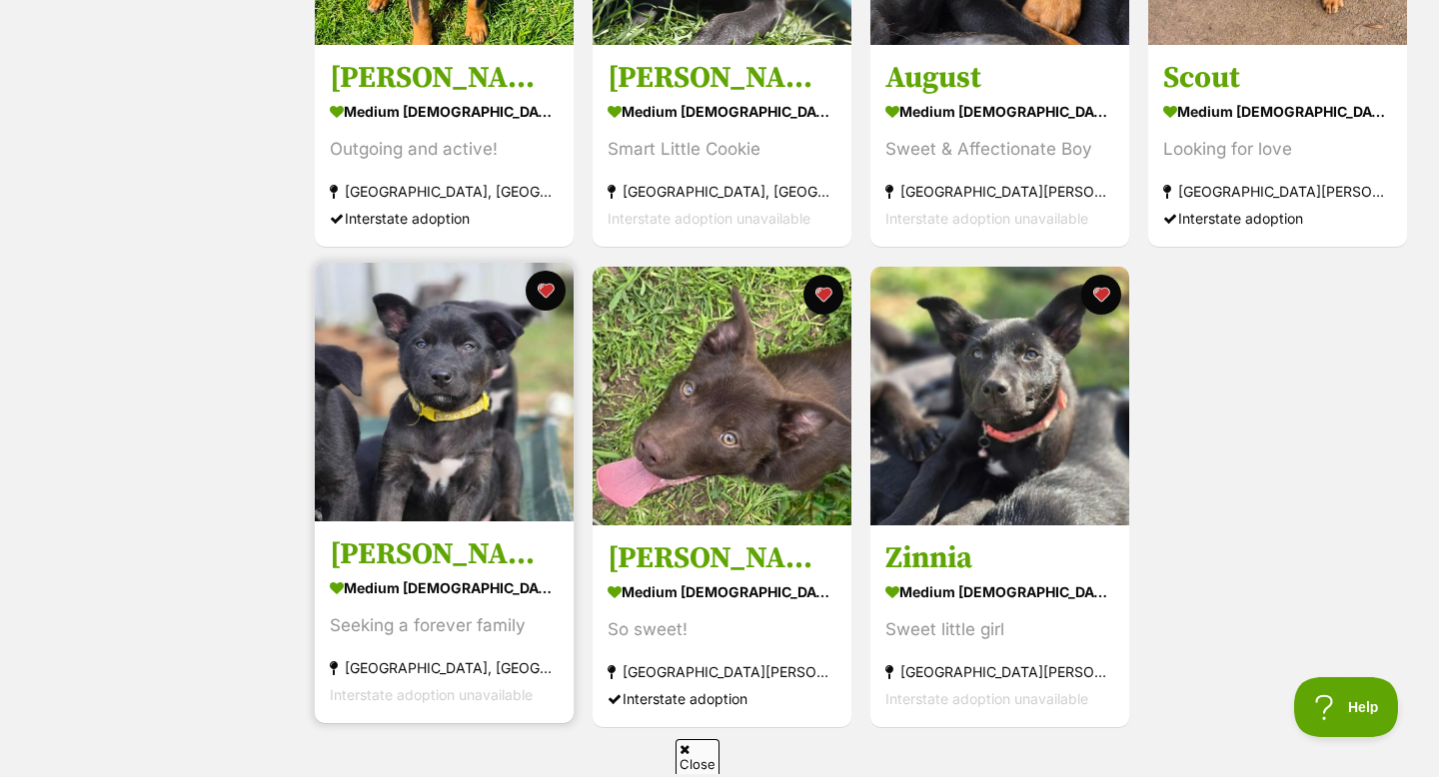
click at [400, 533] on link "Otto medium male Dog Seeking a forever family Cheltenham, VIC Interstate adopti…" at bounding box center [444, 622] width 259 height 203
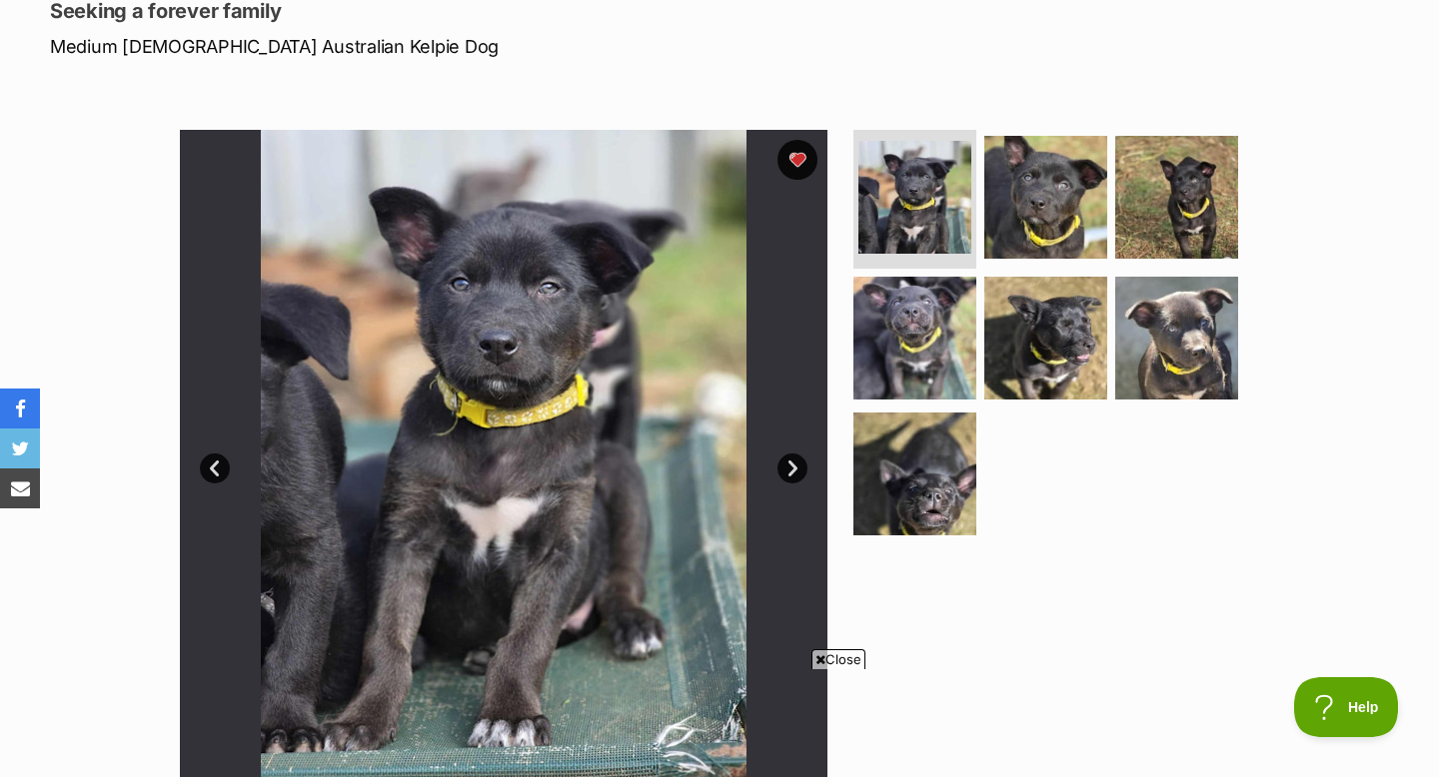
click at [790, 467] on link "Next" at bounding box center [792, 469] width 30 height 30
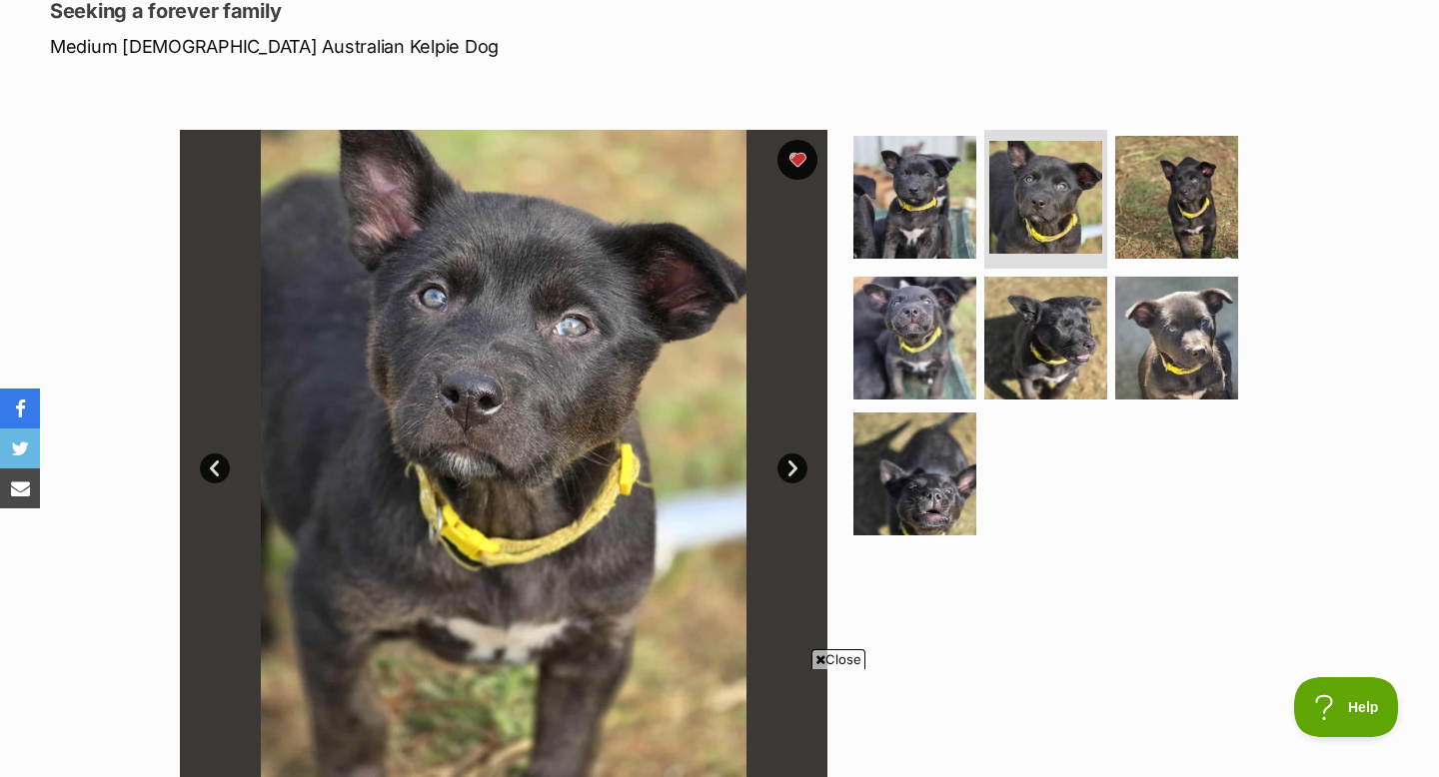
click at [791, 467] on link "Next" at bounding box center [792, 469] width 30 height 30
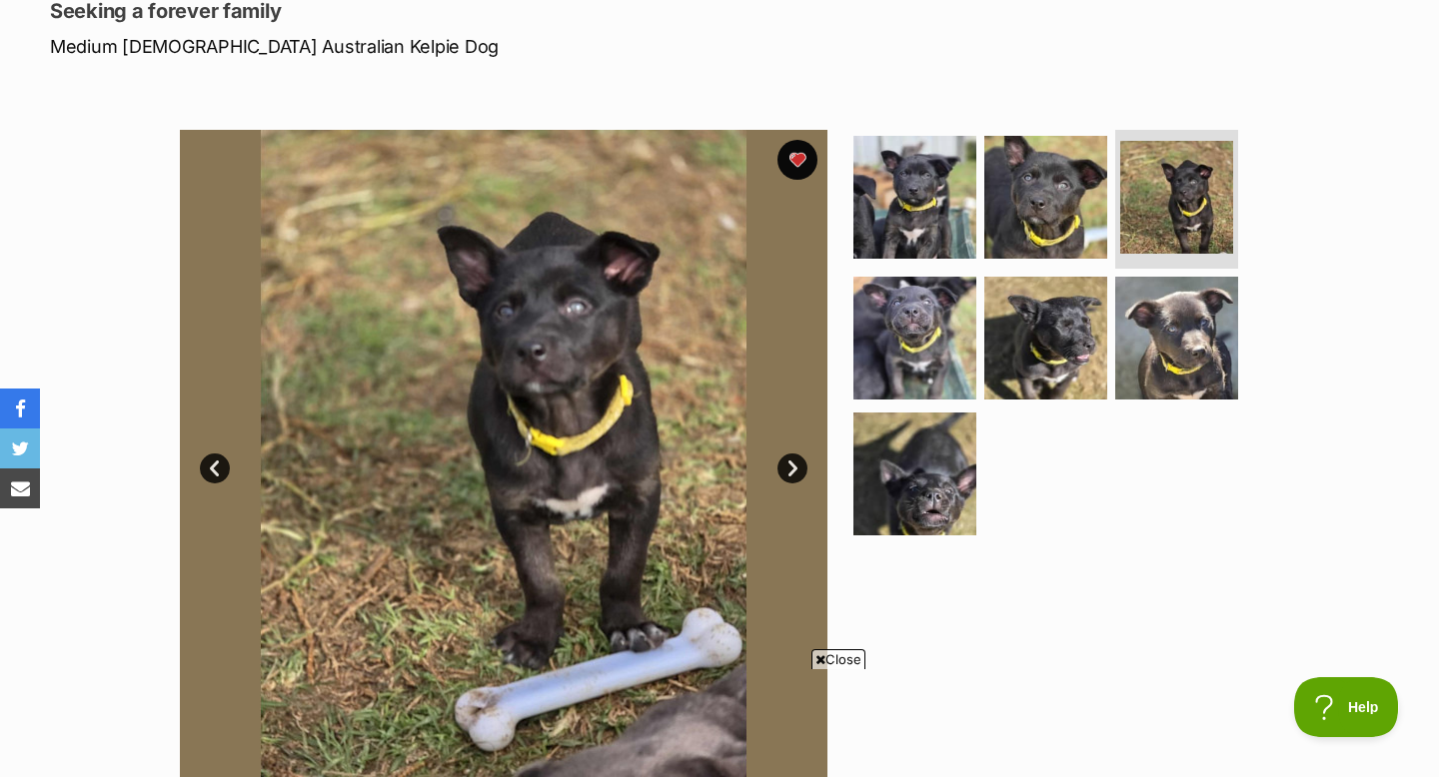
click at [791, 467] on link "Next" at bounding box center [792, 469] width 30 height 30
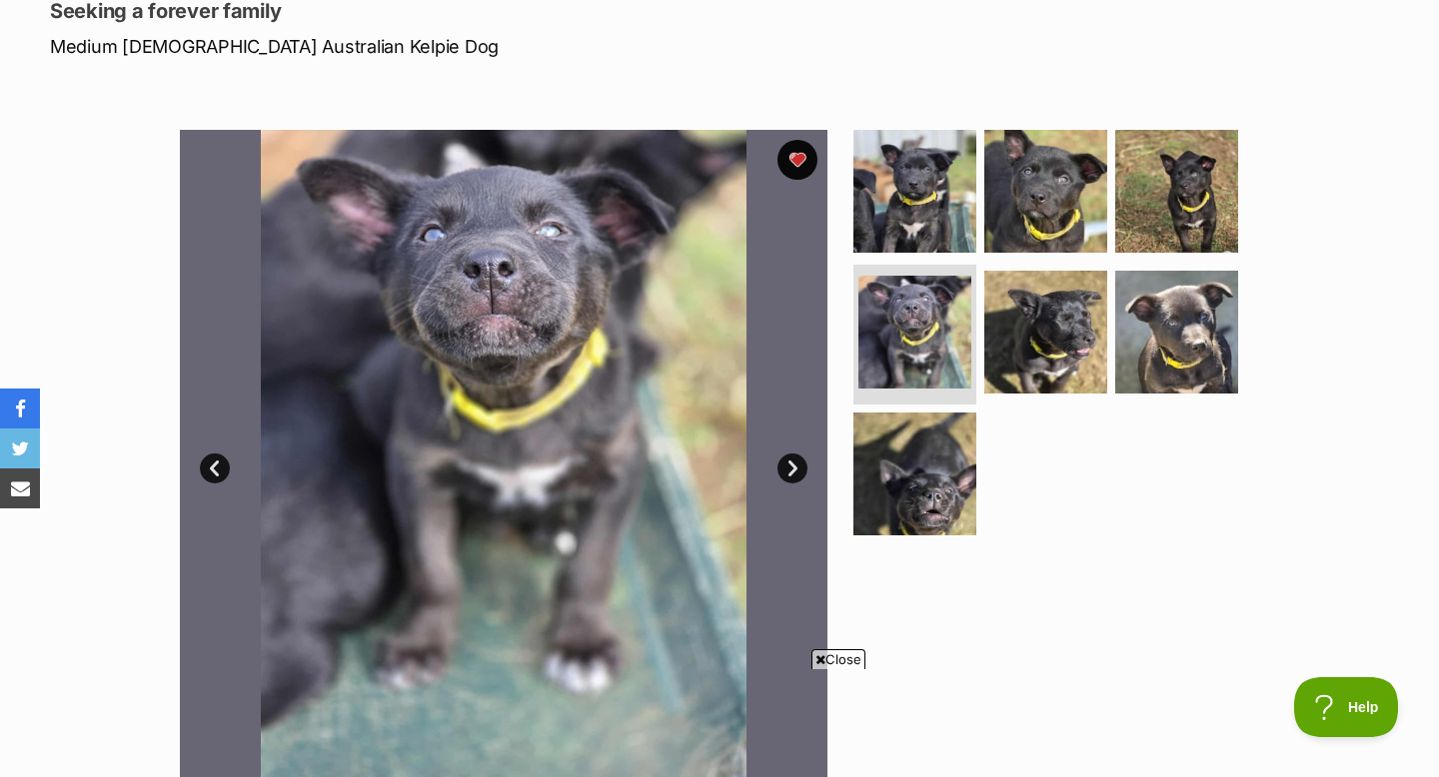
click at [791, 467] on link "Next" at bounding box center [792, 469] width 30 height 30
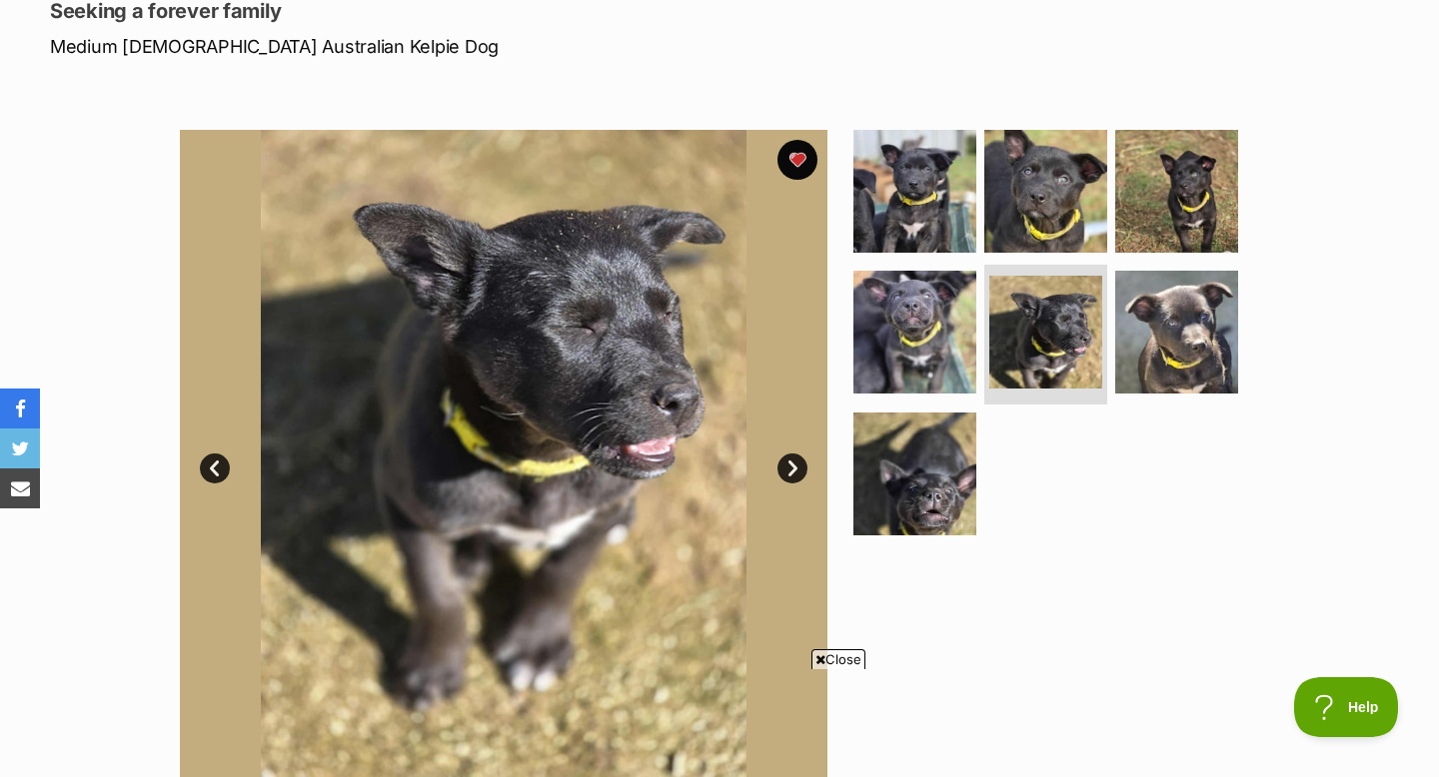
click at [791, 467] on link "Next" at bounding box center [792, 469] width 30 height 30
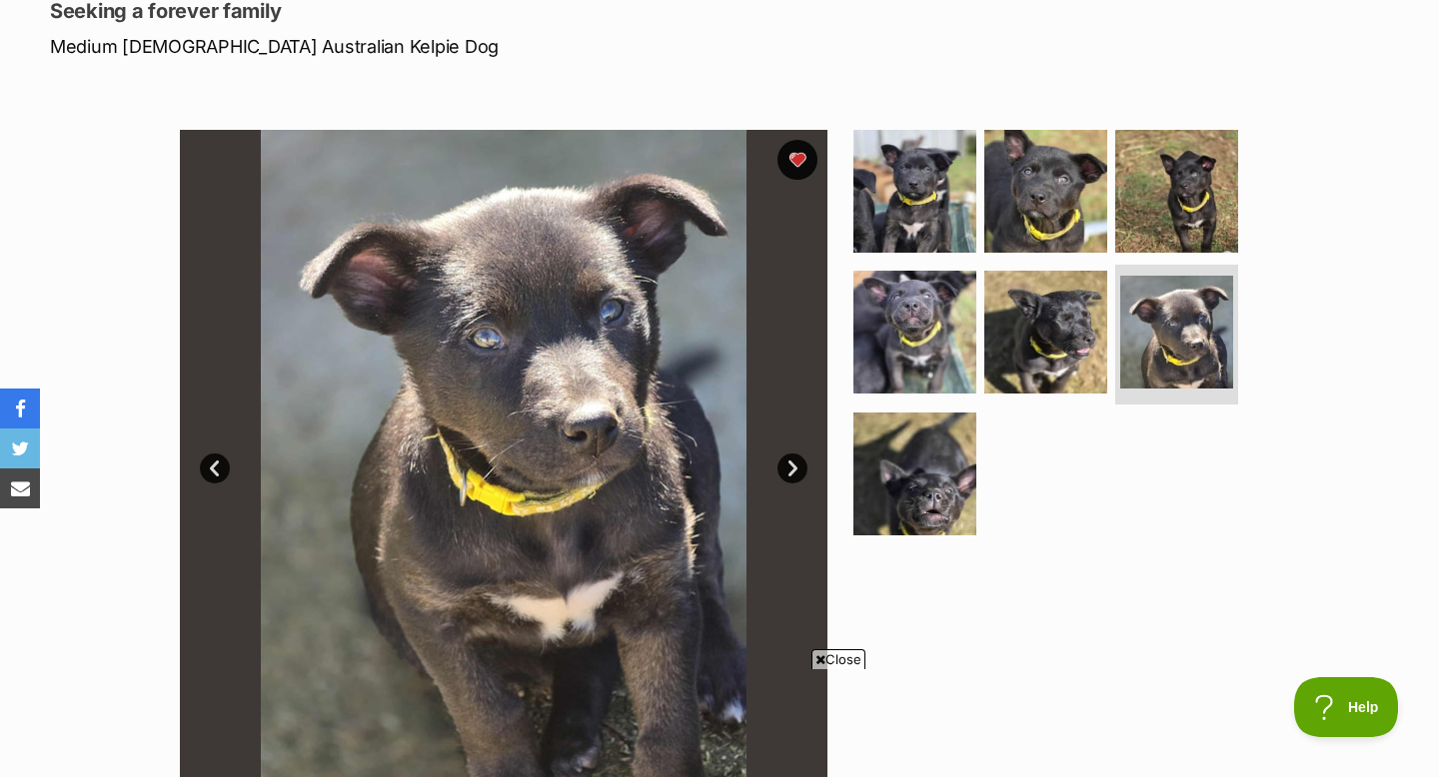
click at [791, 467] on link "Next" at bounding box center [792, 469] width 30 height 30
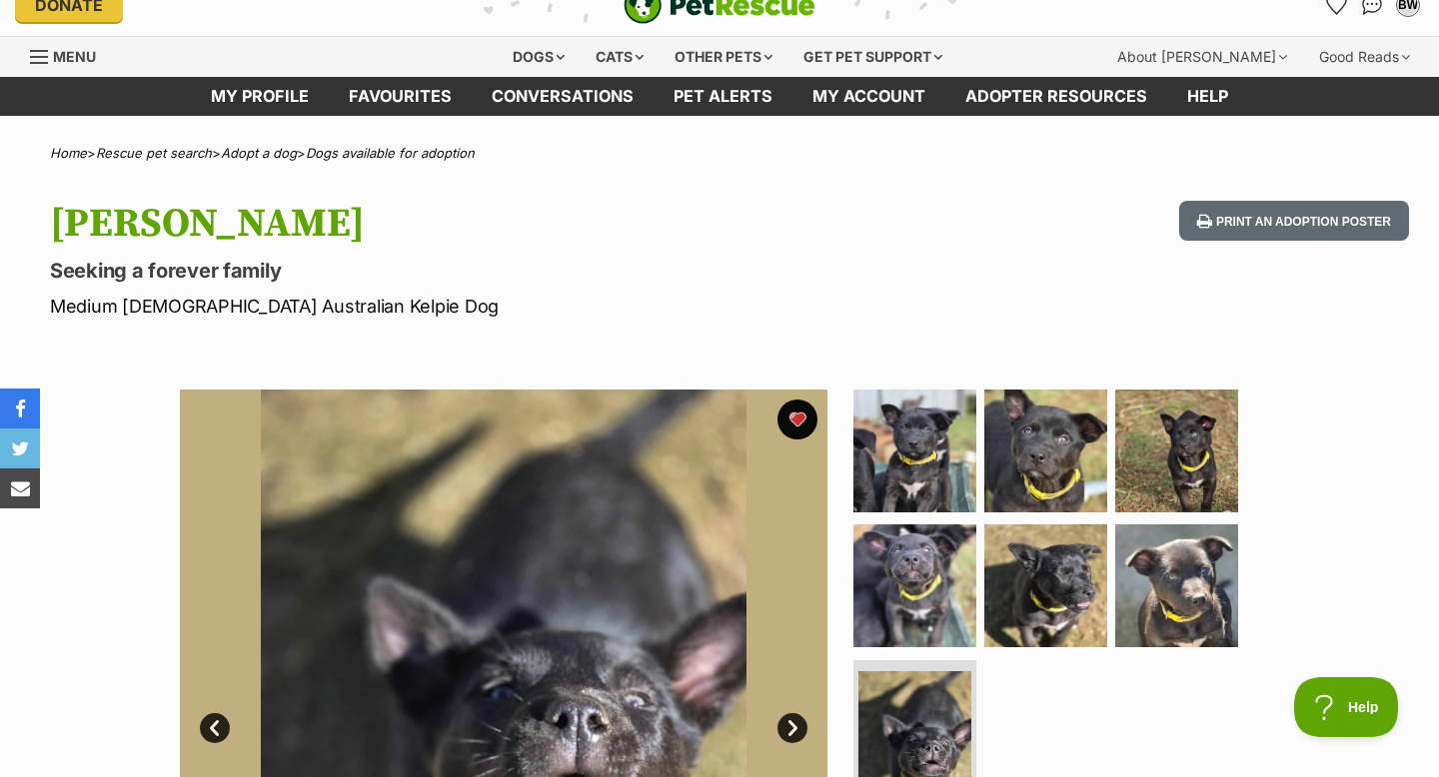
scroll to position [23, 0]
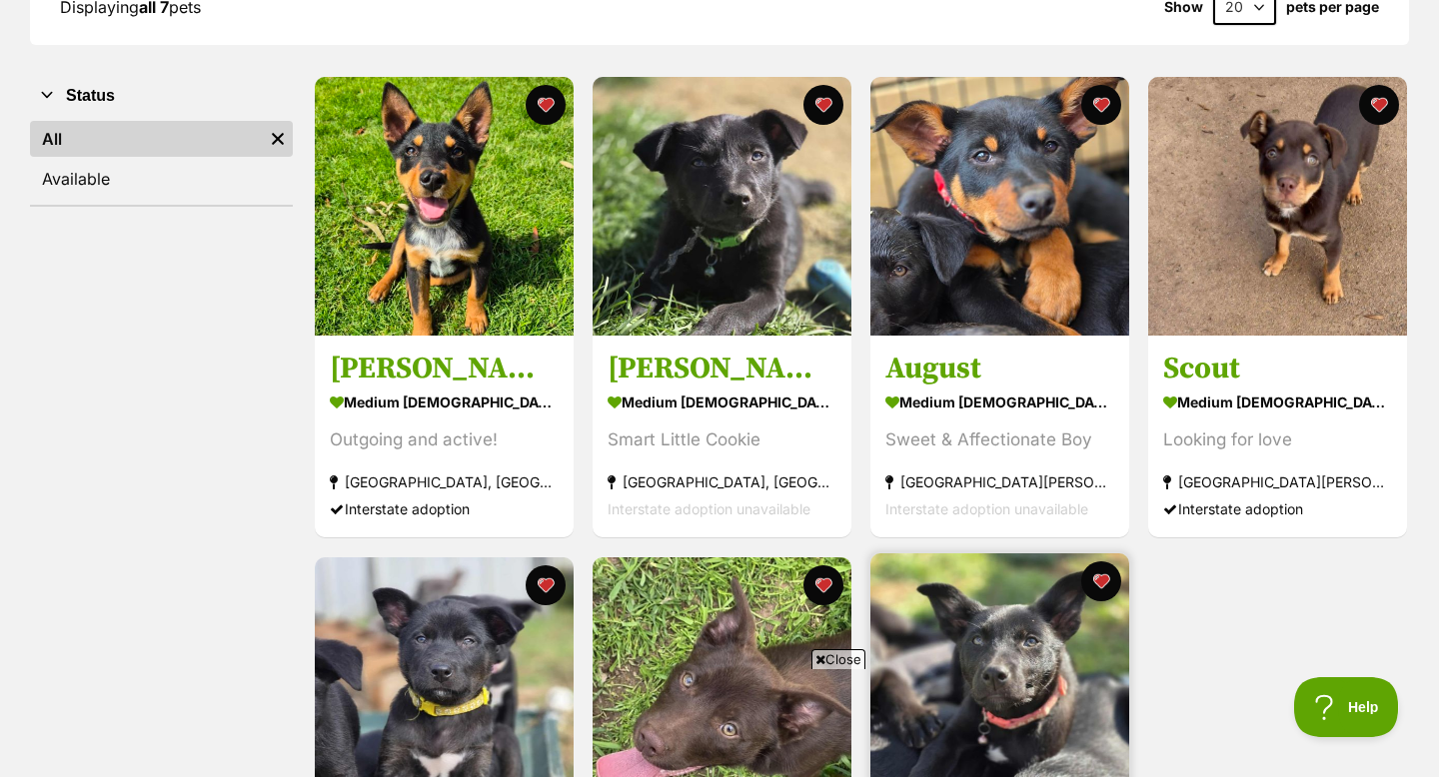
scroll to position [325, 0]
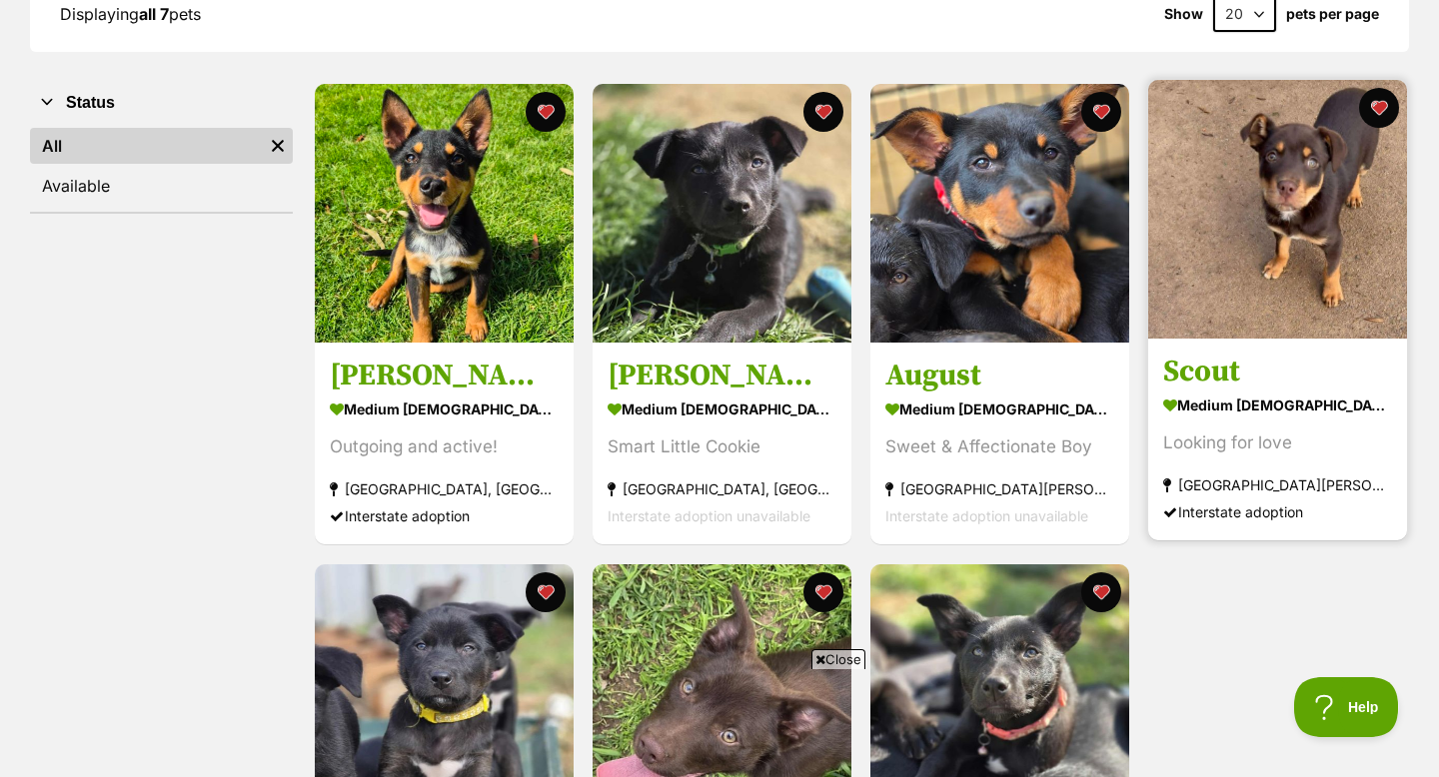
click at [1239, 383] on h3 "Scout" at bounding box center [1277, 373] width 229 height 38
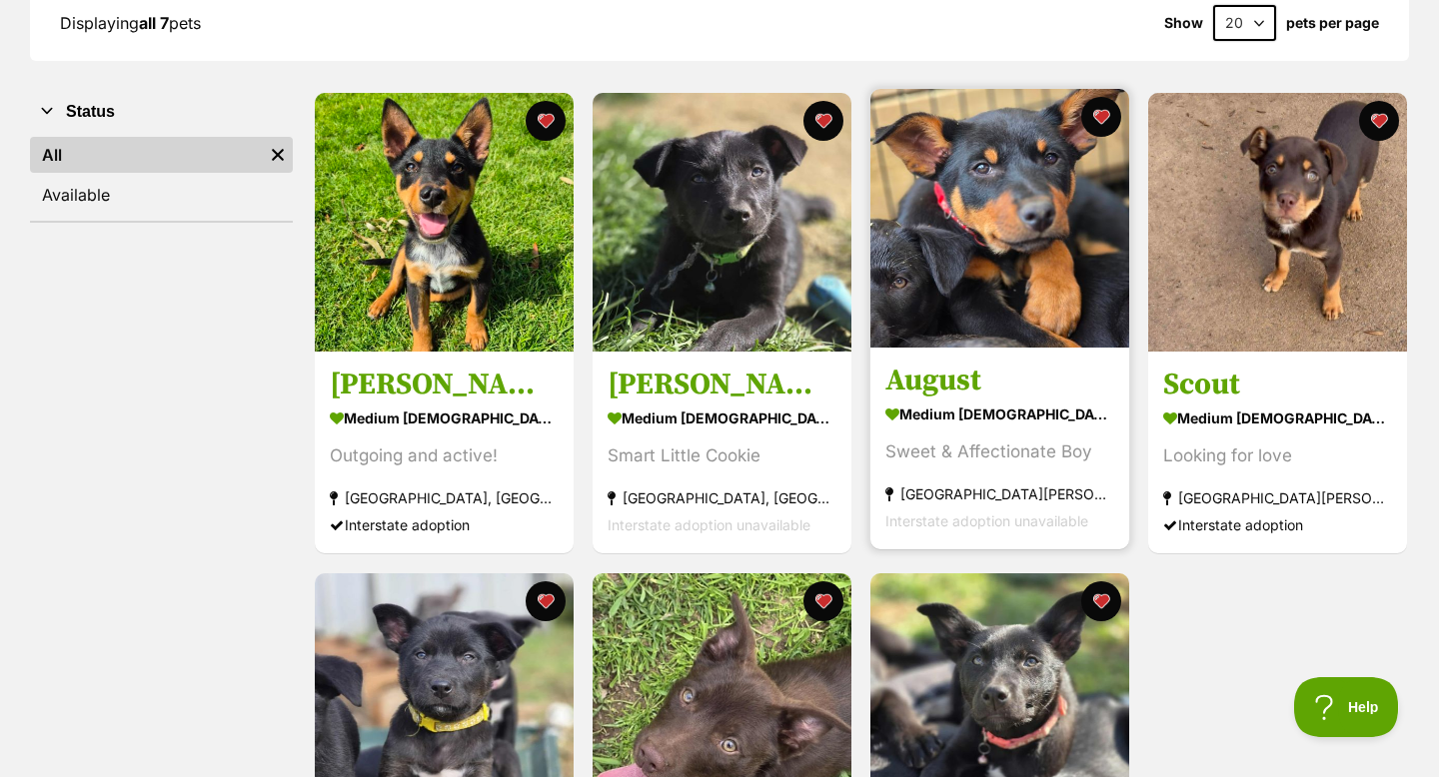
click at [1007, 266] on img at bounding box center [999, 218] width 259 height 259
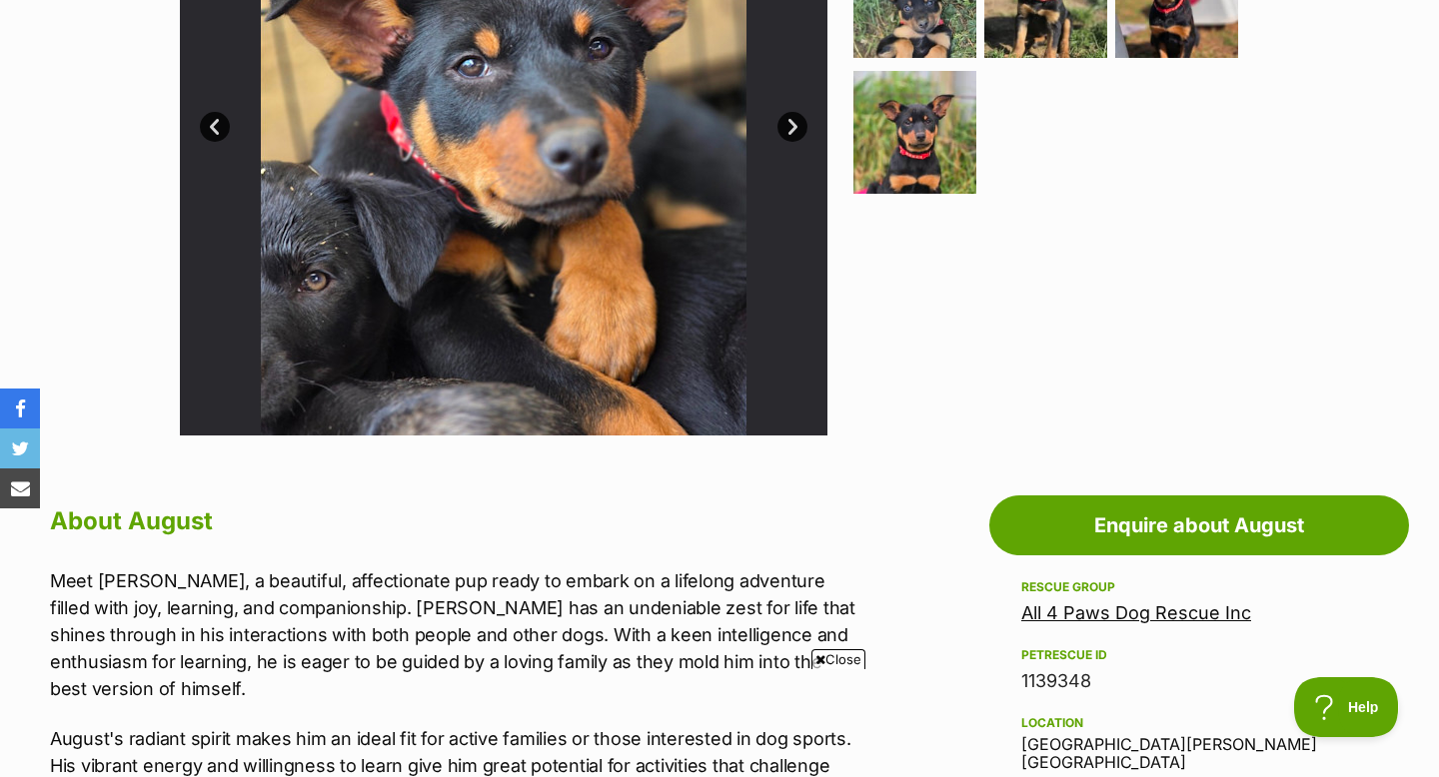
scroll to position [275, 0]
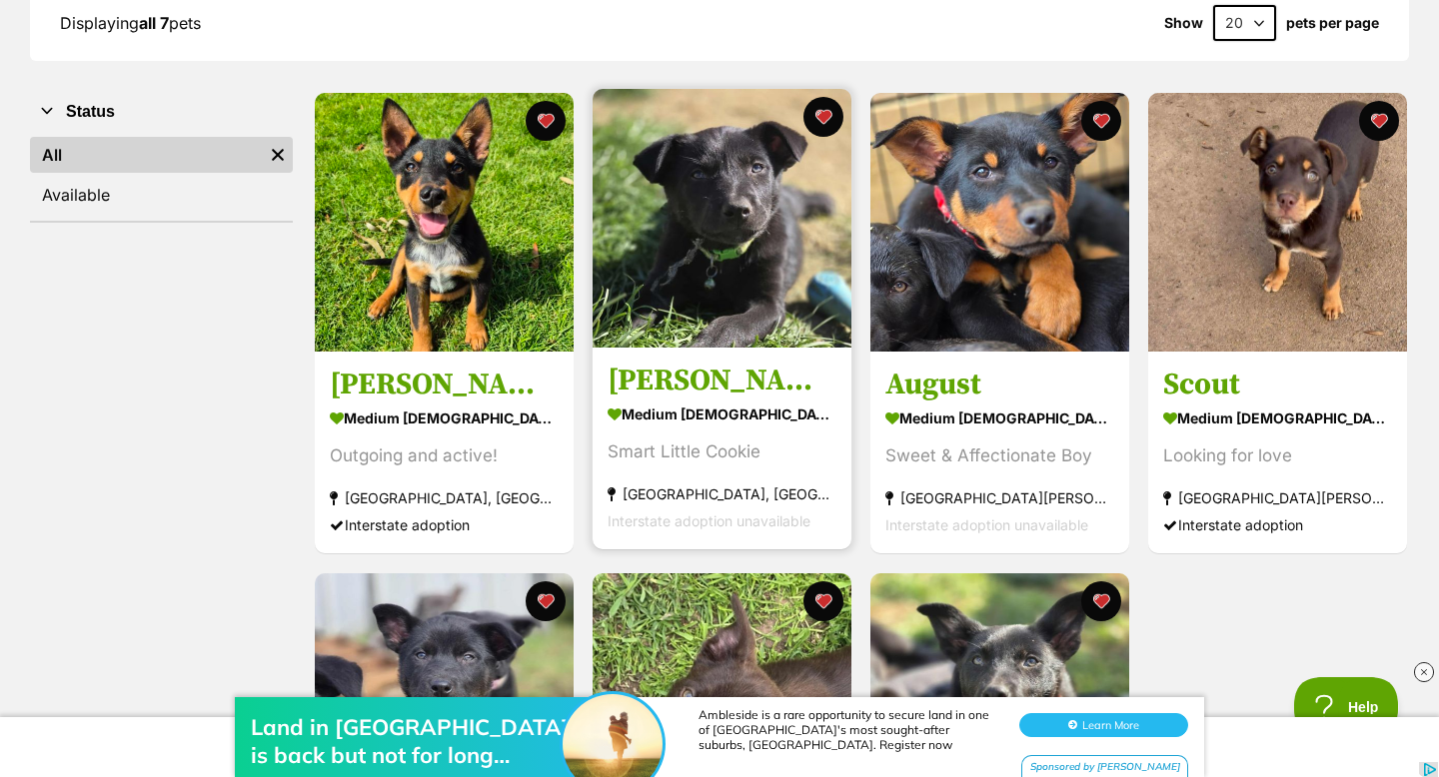
click at [719, 238] on img at bounding box center [721, 218] width 259 height 259
